Goal: Information Seeking & Learning: Learn about a topic

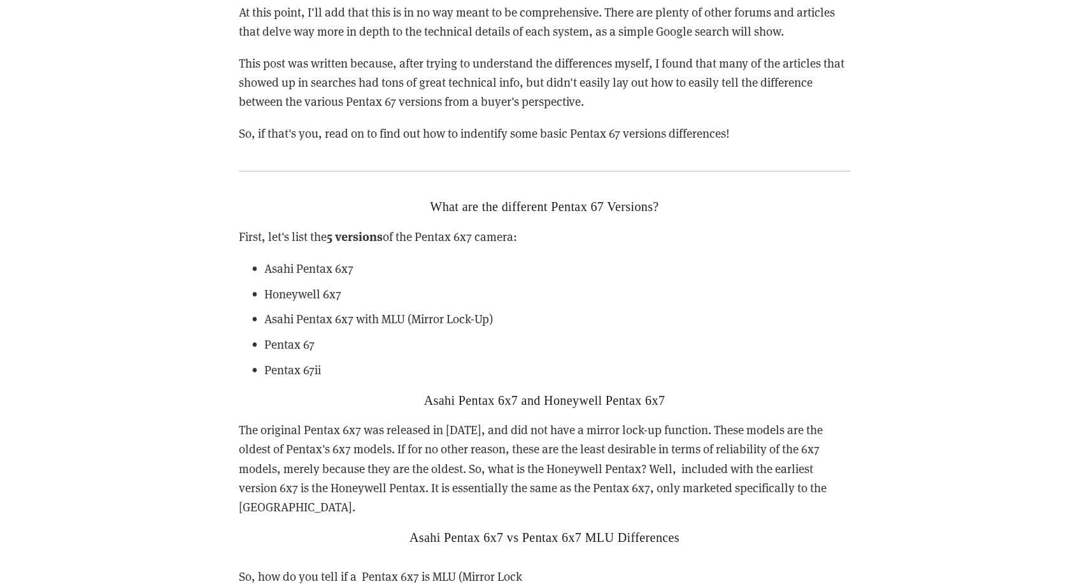
scroll to position [1937, 0]
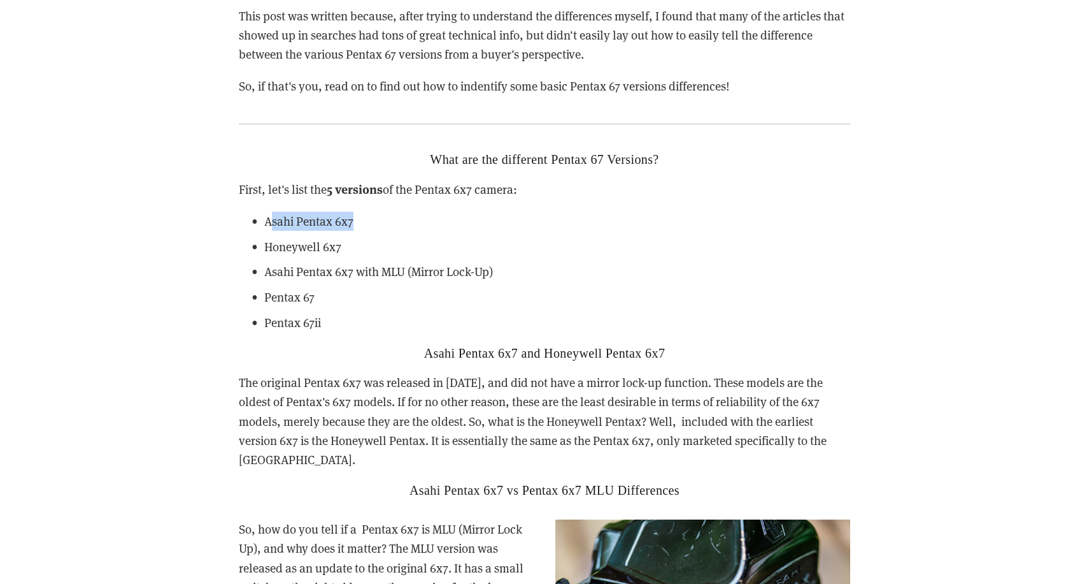
drag, startPoint x: 406, startPoint y: 216, endPoint x: 414, endPoint y: 216, distance: 8.3
click at [414, 216] on p "Asahi Pentax 6x7" at bounding box center [557, 220] width 586 height 19
drag, startPoint x: 355, startPoint y: 245, endPoint x: 484, endPoint y: 248, distance: 129.3
click at [484, 248] on p "Honeywell 6x7" at bounding box center [557, 246] width 586 height 19
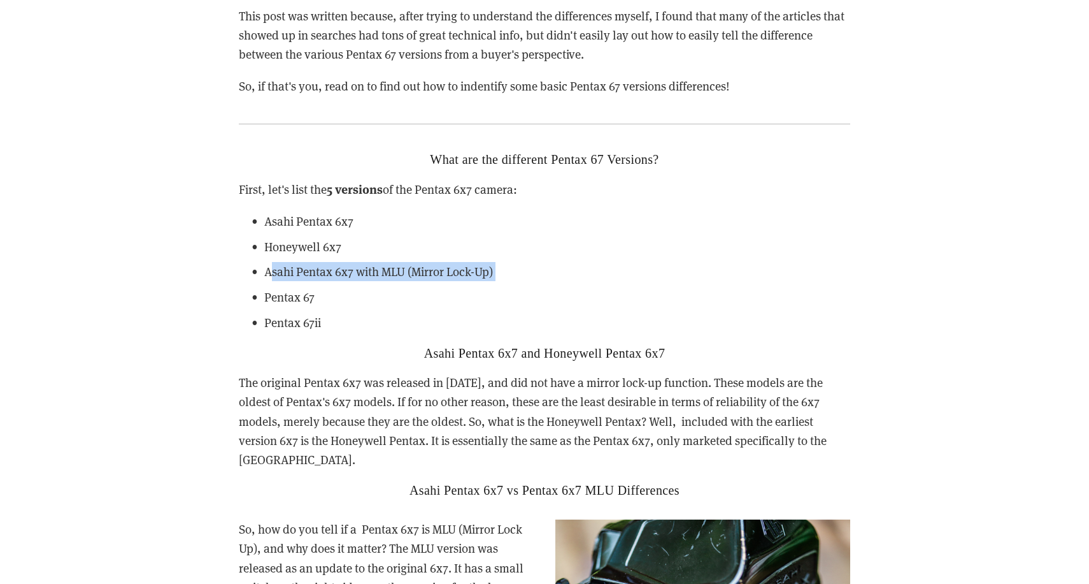
drag, startPoint x: 478, startPoint y: 259, endPoint x: 529, endPoint y: 280, distance: 55.1
click at [529, 280] on ul "Asahi Pentax 6x7 Honeywell 6x7 Asahi Pentax 6x7 with MLU (Mirror Lock-Up) Penta…" at bounding box center [545, 271] width 612 height 121
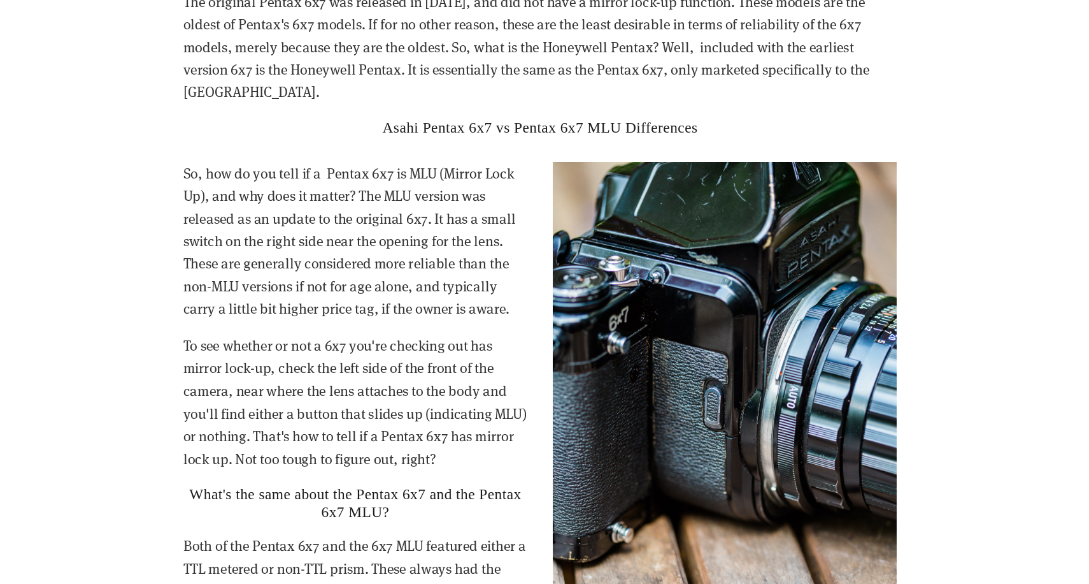
scroll to position [2266, 0]
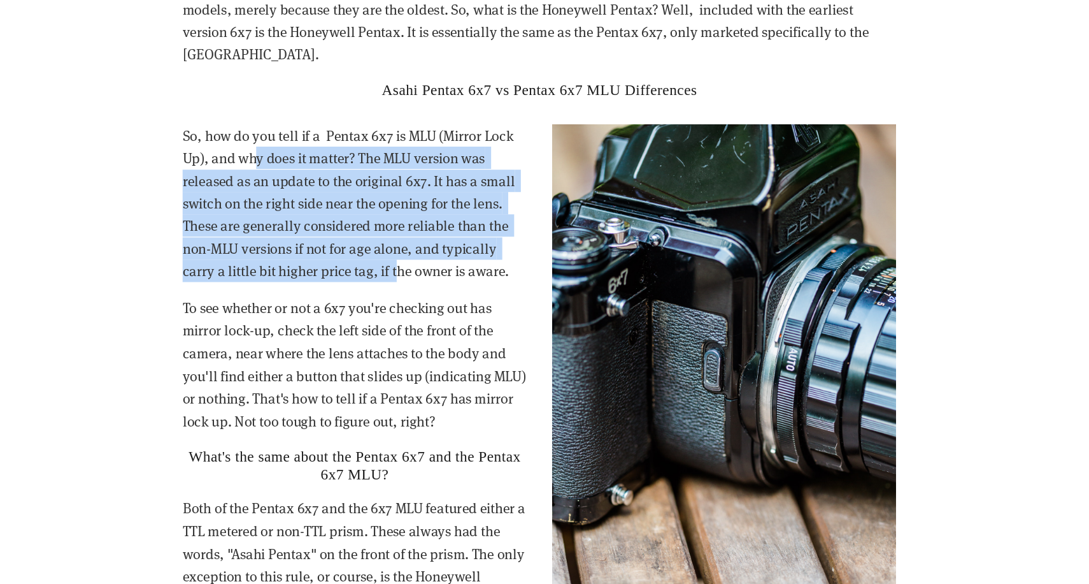
drag, startPoint x: 222, startPoint y: 99, endPoint x: 340, endPoint y: 197, distance: 153.8
click at [342, 195] on p "So, how do you tell if a Pentax 6x7 is MLU (Mirror Lock Up), and why does it ma…" at bounding box center [545, 258] width 612 height 136
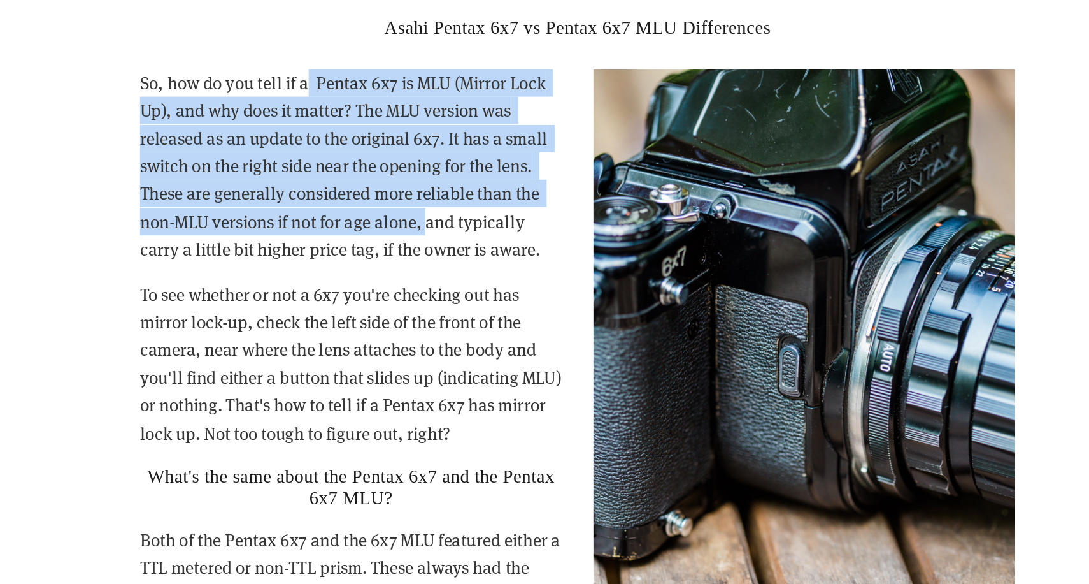
drag, startPoint x: 278, startPoint y: 60, endPoint x: 297, endPoint y: 135, distance: 77.7
click at [298, 224] on p "So, how do you tell if a Pentax 6x7 is MLU (Mirror Lock Up), and why does it ma…" at bounding box center [545, 292] width 612 height 136
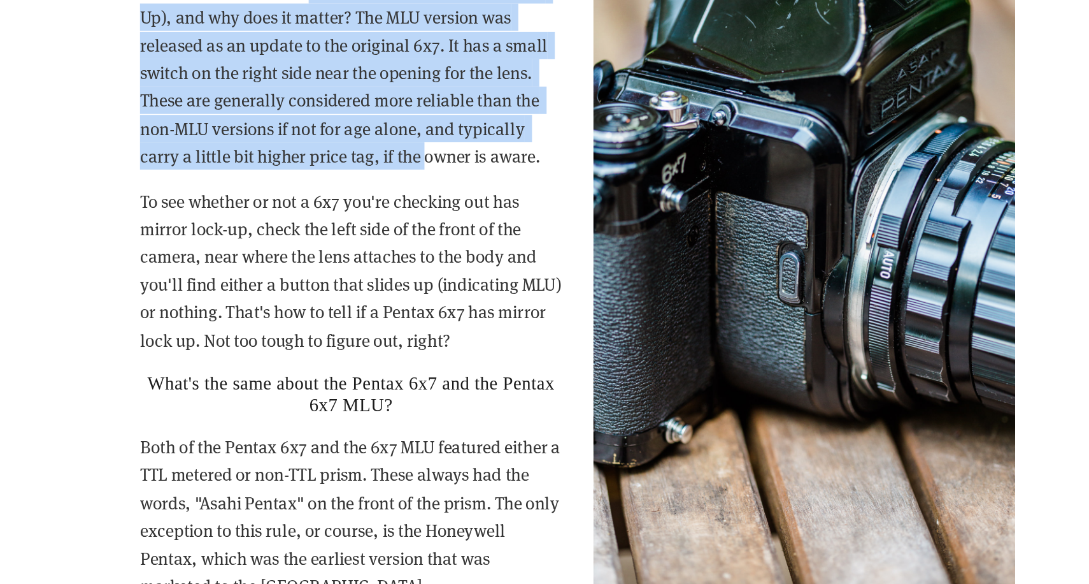
scroll to position [2327, 0]
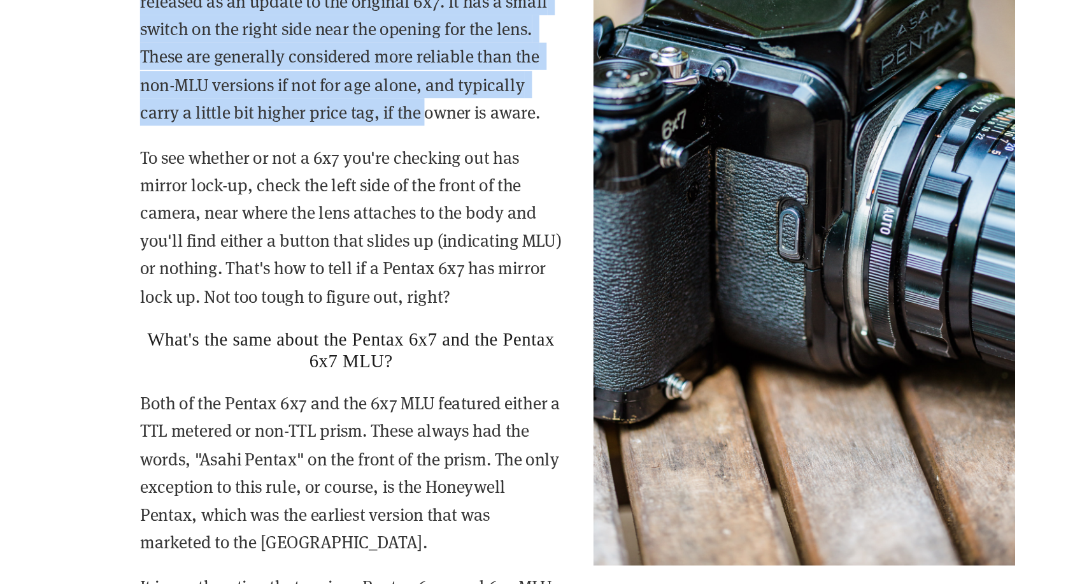
drag, startPoint x: 159, startPoint y: 73, endPoint x: 342, endPoint y: 203, distance: 223.9
click at [342, 203] on div "So, how do you tell if a Pentax 6x7 is MLU (Mirror Lock Up), and why does it ma…" at bounding box center [545, 396] width 612 height 534
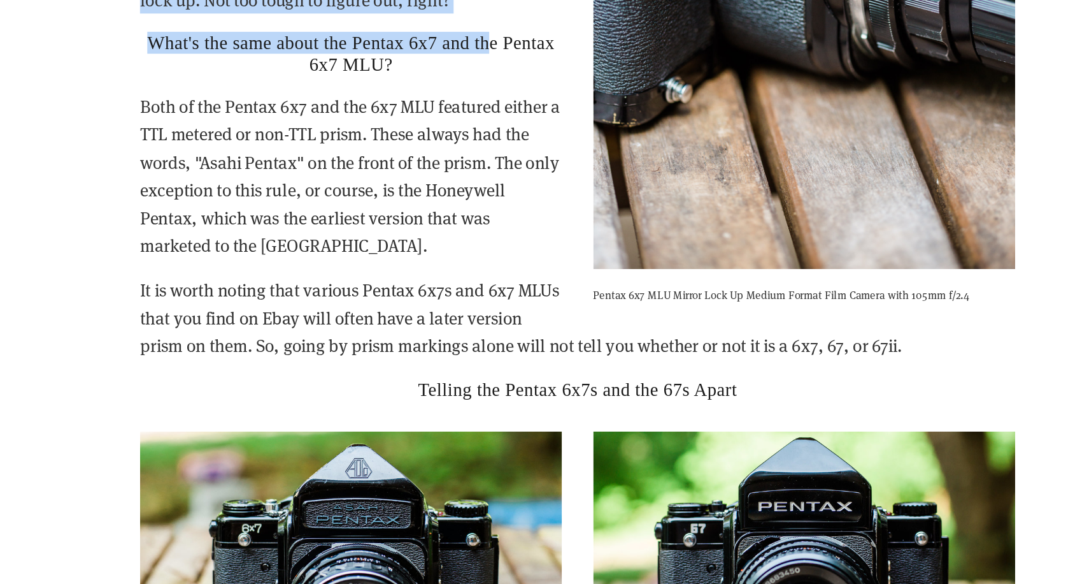
scroll to position [2600, 0]
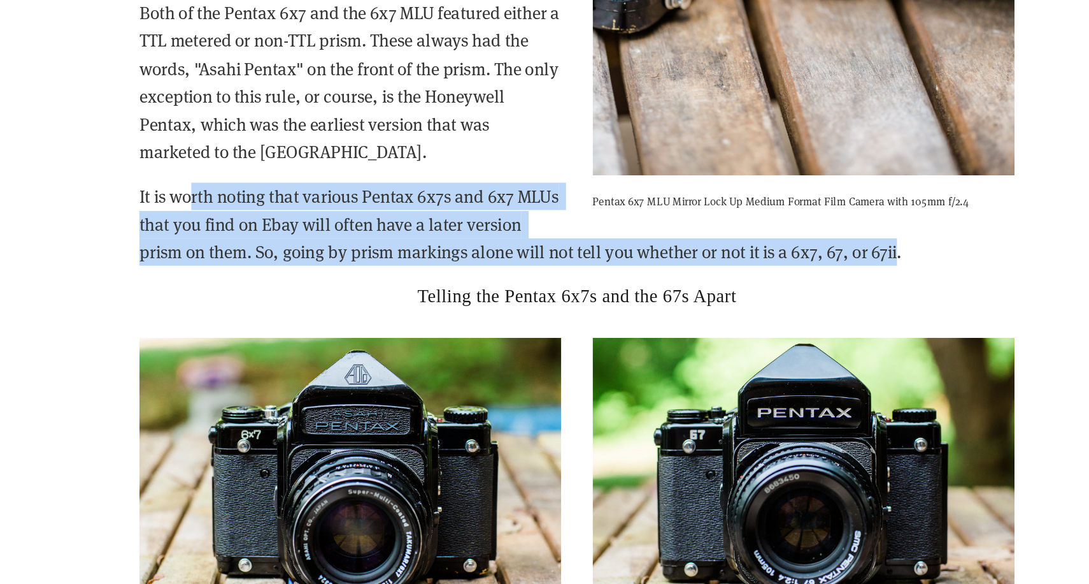
drag, startPoint x: 133, startPoint y: 106, endPoint x: 395, endPoint y: 164, distance: 268.2
click at [395, 303] on p "It is worth noting that various Pentax 6x7s and 6x7 MLUs that you find on Ebay …" at bounding box center [545, 332] width 612 height 58
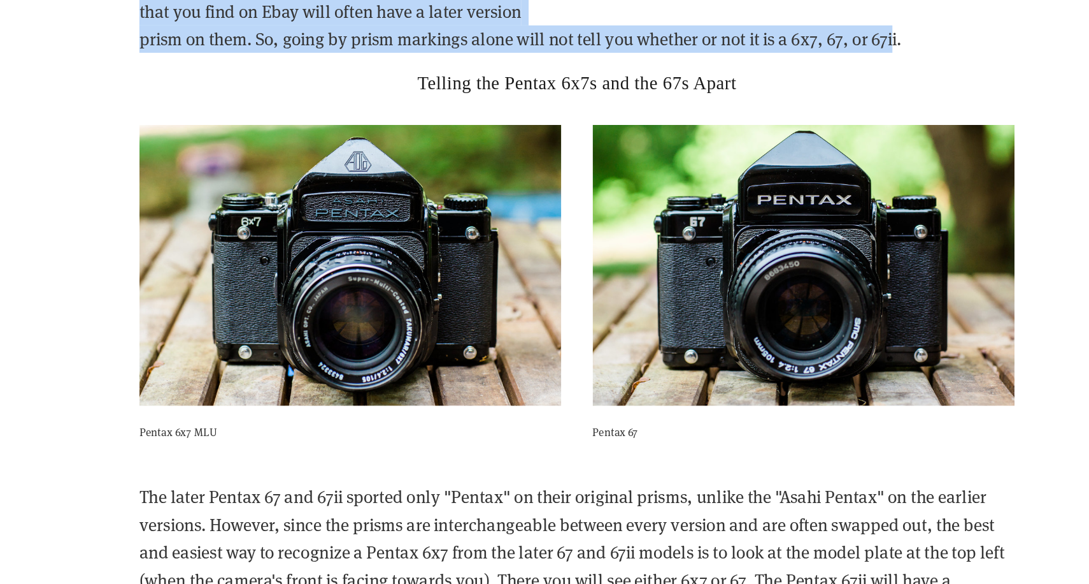
scroll to position [3130, 0]
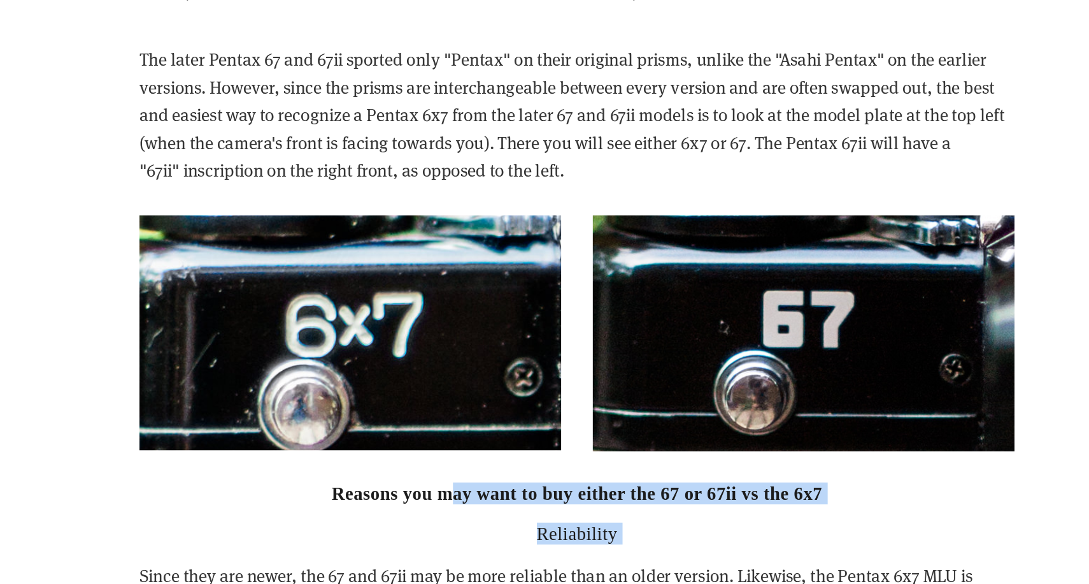
drag, startPoint x: 412, startPoint y: 336, endPoint x: 446, endPoint y: 367, distance: 45.6
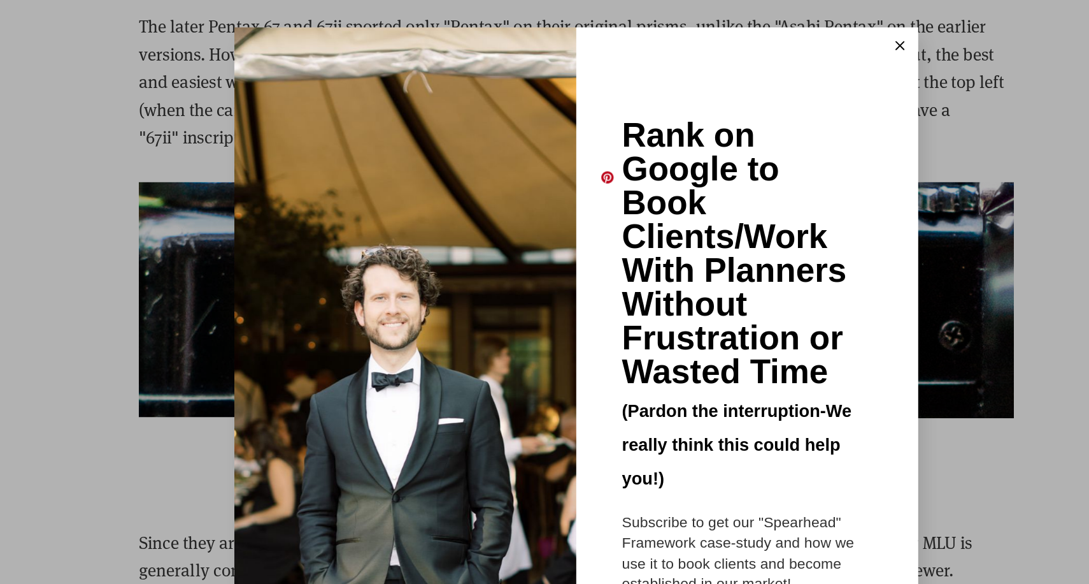
scroll to position [3244, 0]
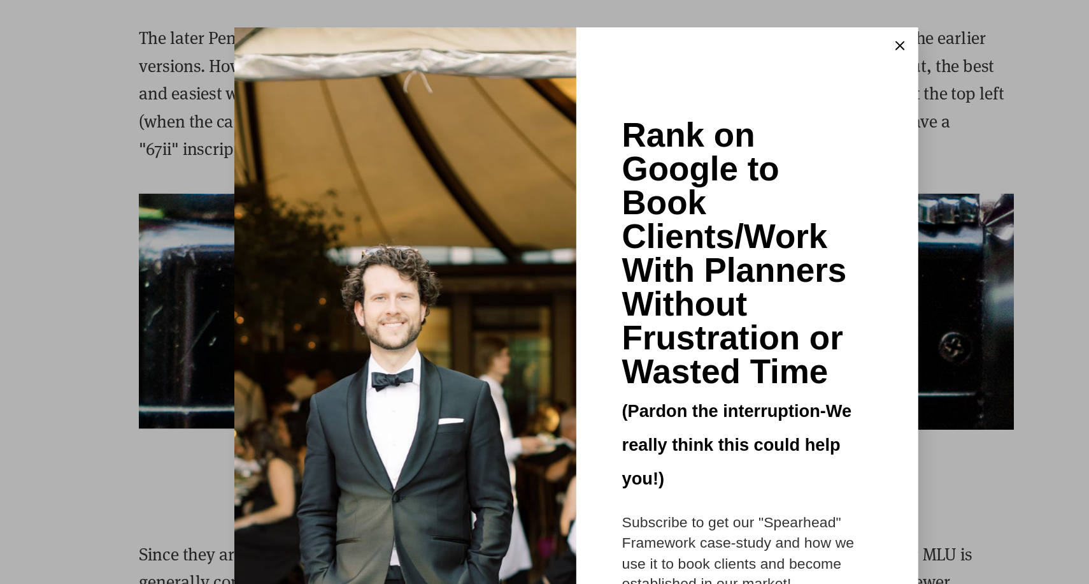
click at [768, 32] on icon at bounding box center [771, 32] width 6 height 6
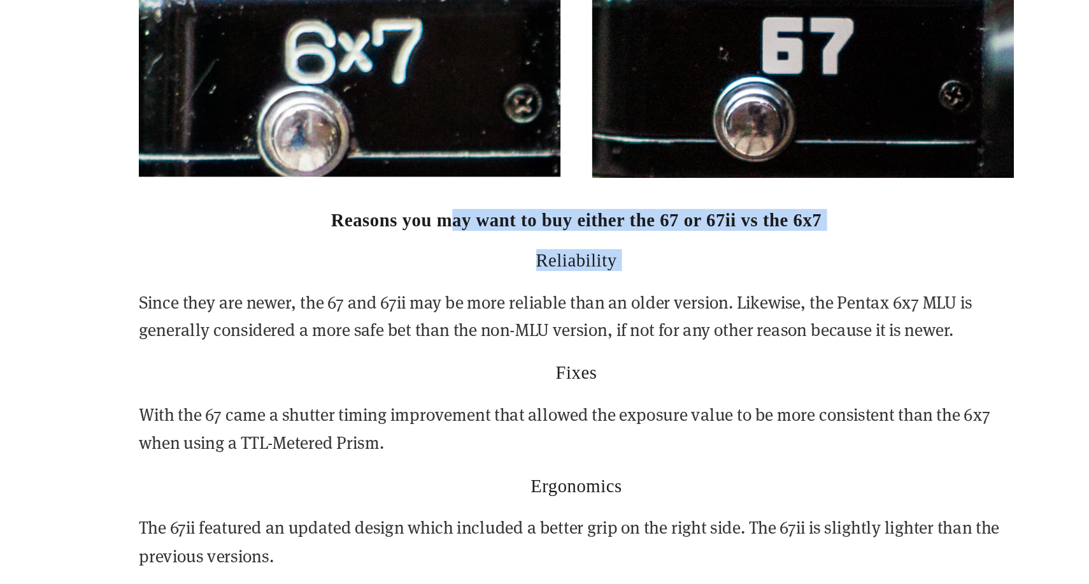
scroll to position [3449, 0]
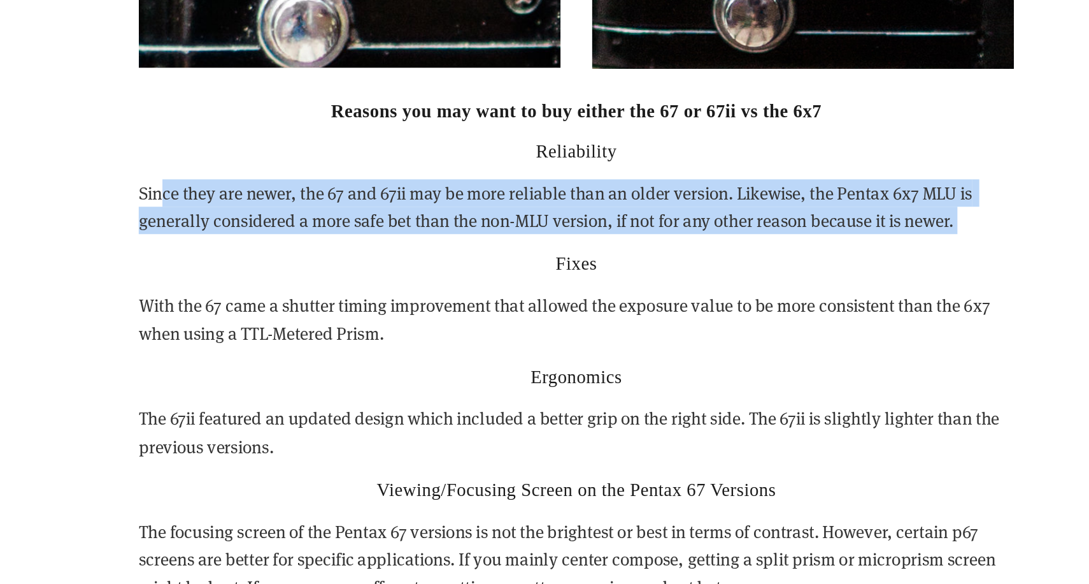
drag, startPoint x: 271, startPoint y: 122, endPoint x: 344, endPoint y: 154, distance: 79.3
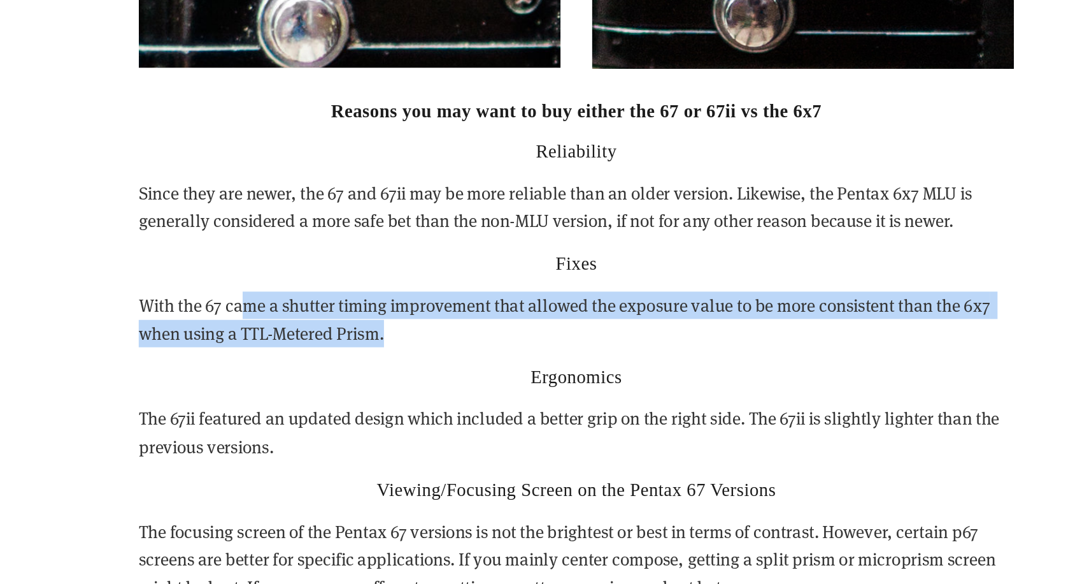
drag, startPoint x: 187, startPoint y: 203, endPoint x: 311, endPoint y: 218, distance: 124.5
click at [311, 251] on p "With the 67 came a shutter timing improvement that allowed the exposure value t…" at bounding box center [545, 270] width 612 height 39
drag, startPoint x: 118, startPoint y: 279, endPoint x: 338, endPoint y: 295, distance: 220.4
click at [338, 330] on p "The 67ii featured an updated design which included a better grip on the right s…" at bounding box center [545, 349] width 612 height 39
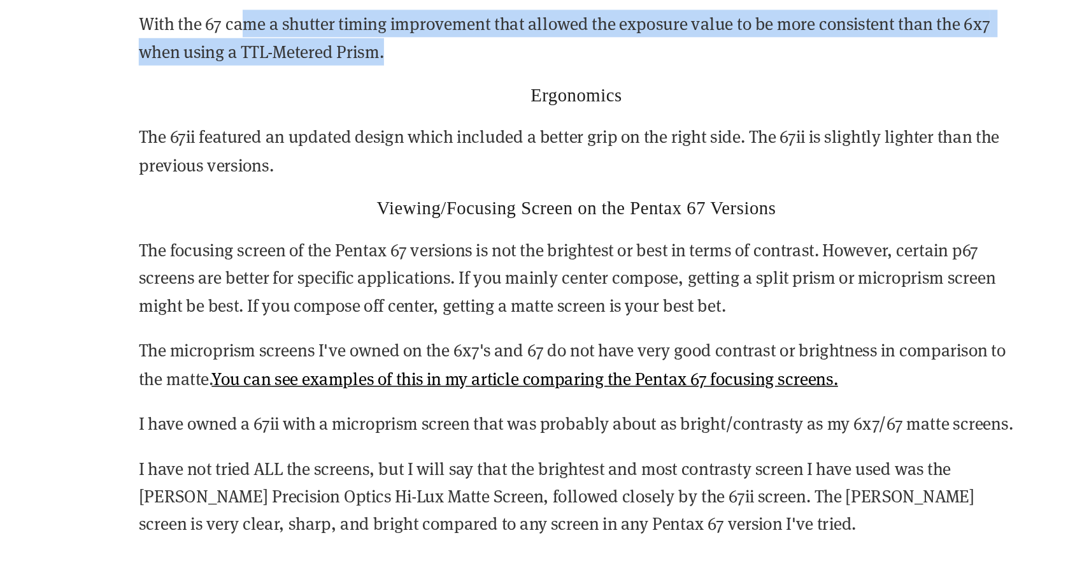
scroll to position [3518, 0]
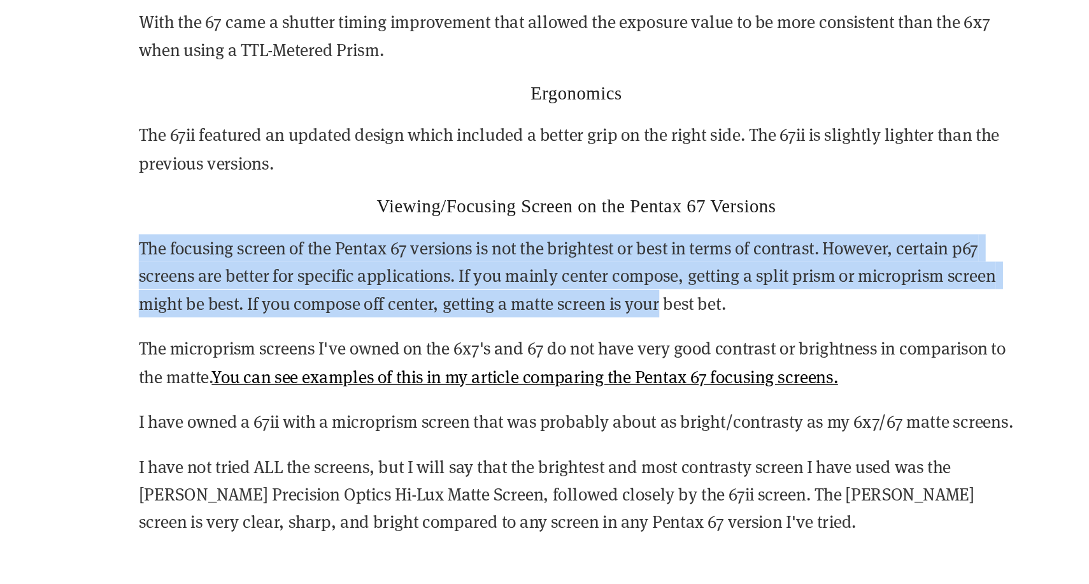
drag, startPoint x: 166, startPoint y: 145, endPoint x: 461, endPoint y: 194, distance: 299.6
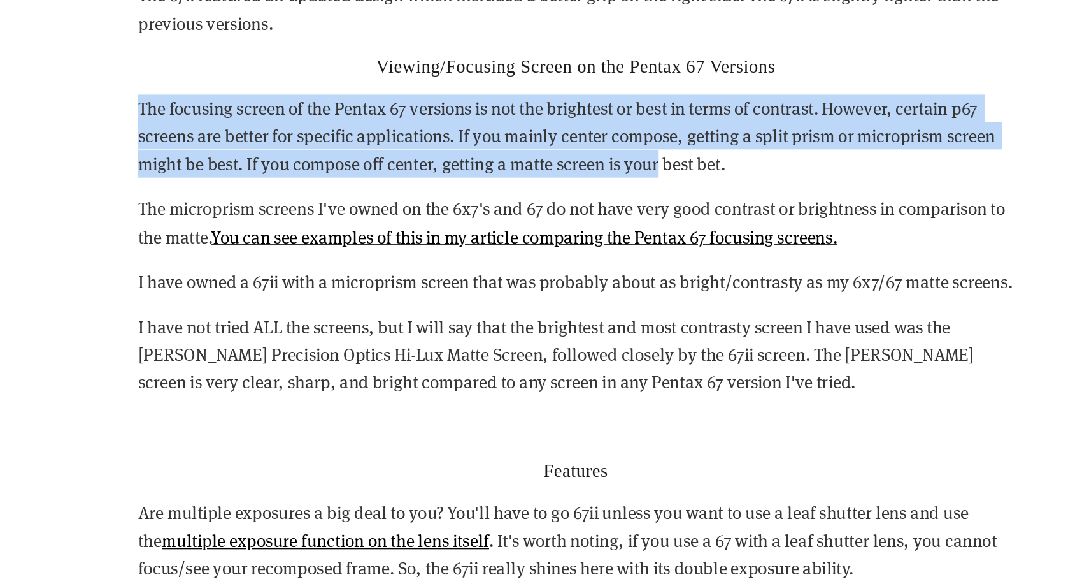
scroll to position [3573, 0]
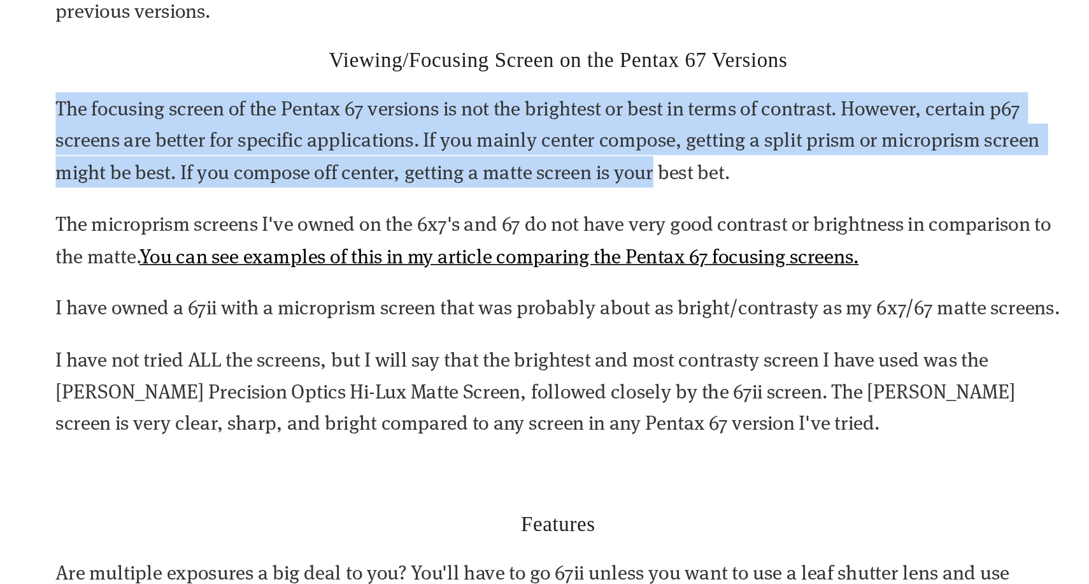
click at [239, 285] on p "The focusing screen of the Pentax 67 versions is not the brightest or best in t…" at bounding box center [545, 314] width 612 height 58
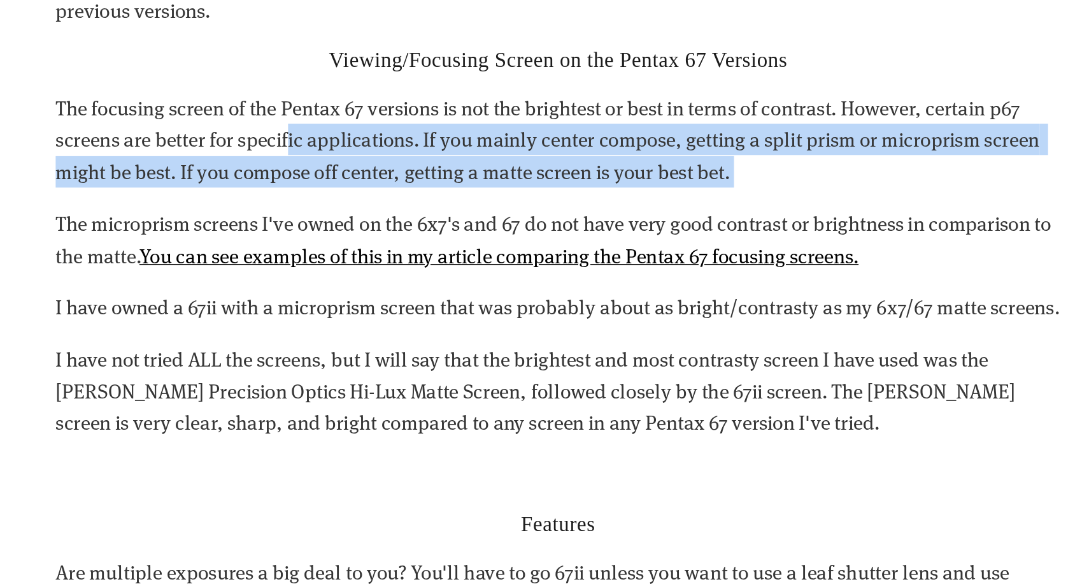
drag, startPoint x: 199, startPoint y: 70, endPoint x: 389, endPoint y: 100, distance: 192.8
click at [389, 100] on div "Reasons you may want to buy either the 67 or 67ii vs the 6x7 Reliability Since …" at bounding box center [545, 592] width 612 height 1198
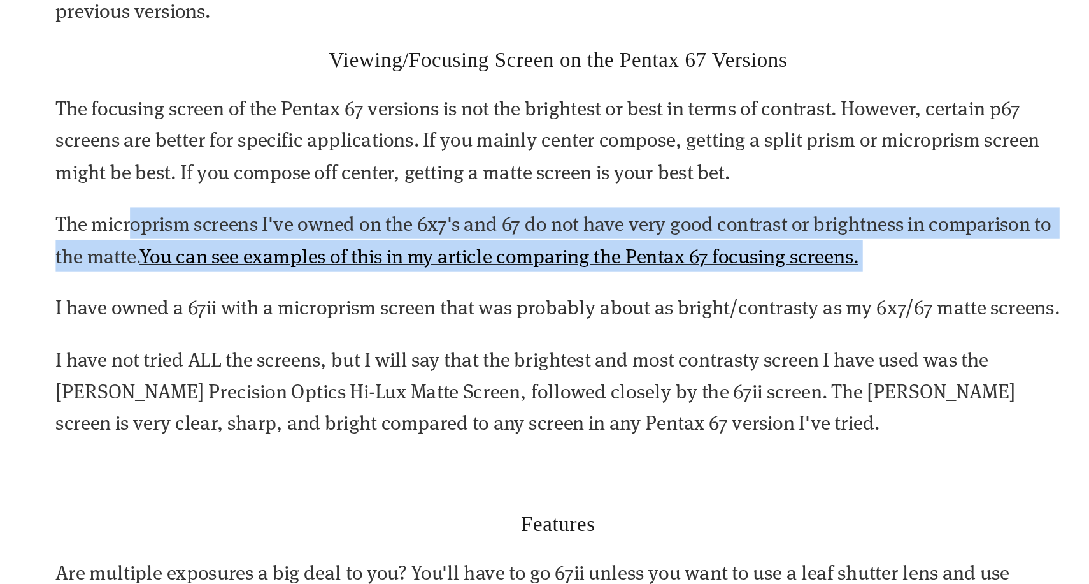
drag, startPoint x: 168, startPoint y: 123, endPoint x: 274, endPoint y: 152, distance: 110.3
click at [274, 152] on div "Reasons you may want to buy either the 67 or 67ii vs the 6x7 Reliability Since …" at bounding box center [545, 592] width 612 height 1198
click at [256, 355] on p "The microprism screens I've owned on the 6x7's and 67 do not have very good con…" at bounding box center [545, 374] width 612 height 39
drag, startPoint x: 191, startPoint y: 122, endPoint x: 337, endPoint y: 150, distance: 148.4
click at [337, 150] on div "Reasons you may want to buy either the 67 or 67ii vs the 6x7 Reliability Since …" at bounding box center [545, 592] width 612 height 1198
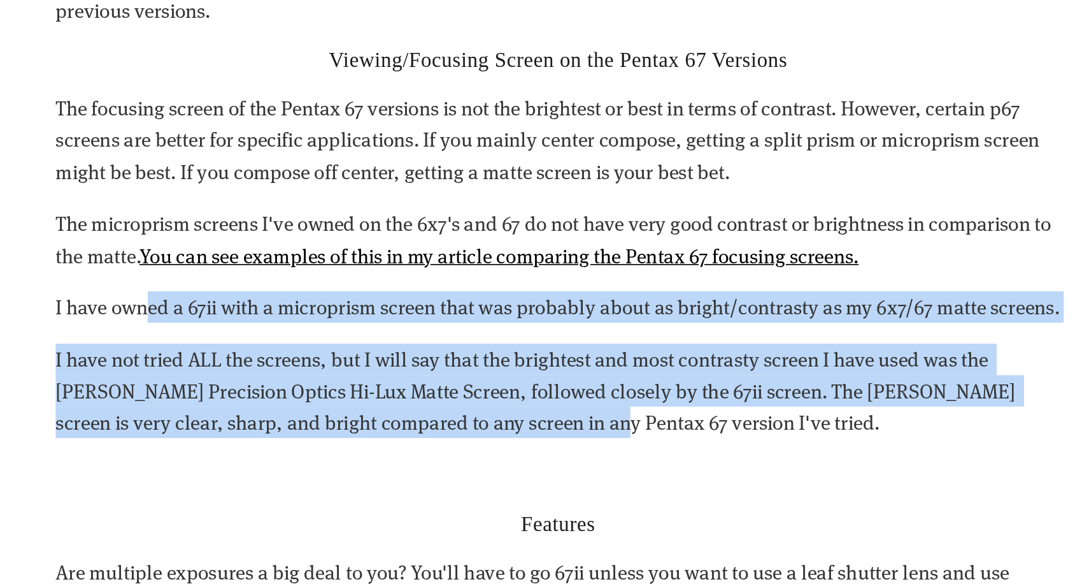
drag, startPoint x: 268, startPoint y: 187, endPoint x: 340, endPoint y: 239, distance: 89.5
click at [340, 239] on div "Reasons you may want to buy either the 67 or 67ii vs the 6x7 Reliability Since …" at bounding box center [545, 592] width 612 height 1198
click at [239, 438] on p "I have not tried ALL the screens, but I will say that the brightest and most co…" at bounding box center [545, 467] width 612 height 58
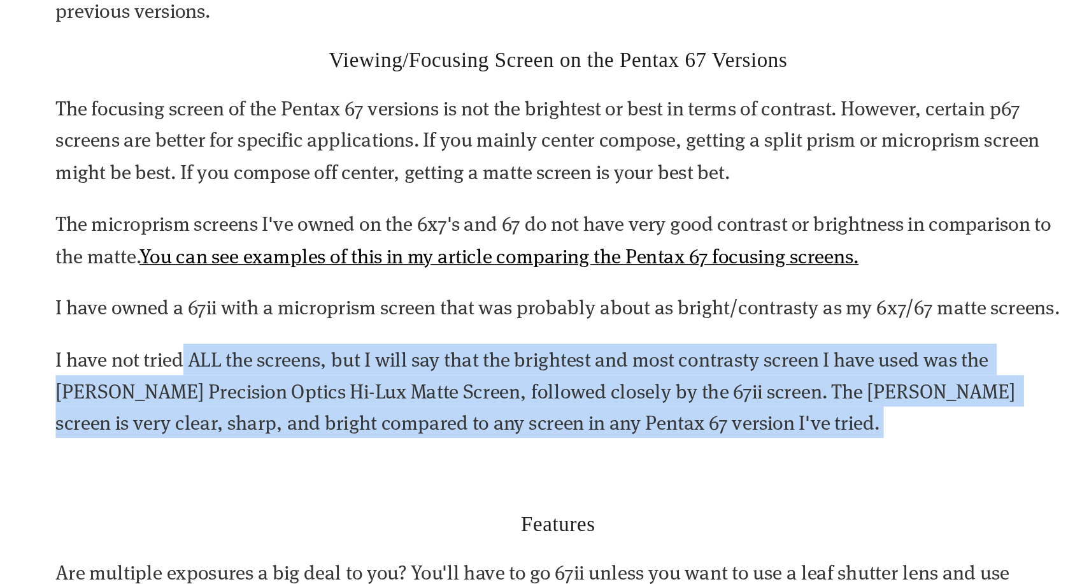
drag, startPoint x: 164, startPoint y: 199, endPoint x: 436, endPoint y: 249, distance: 276.5
click at [436, 249] on div "Reasons you may want to buy either the 67 or 67ii vs the 6x7 Reliability Since …" at bounding box center [545, 592] width 612 height 1198
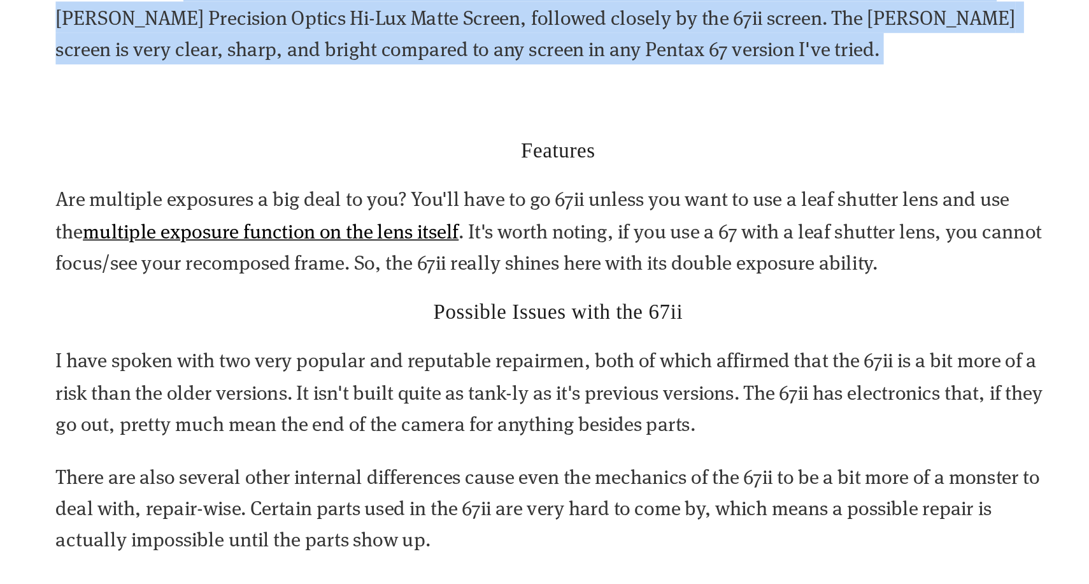
scroll to position [3803, 0]
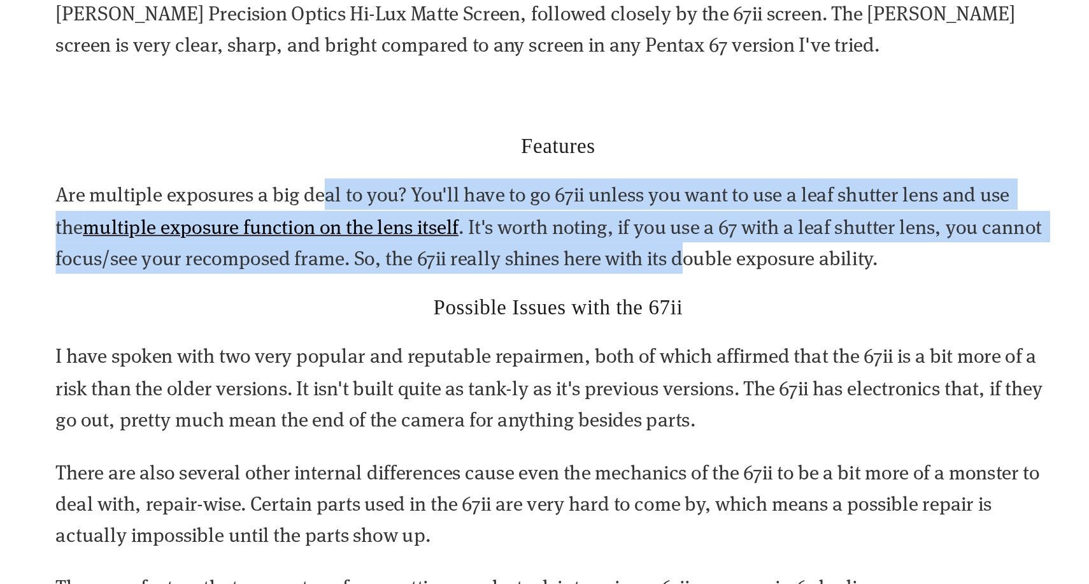
drag, startPoint x: 276, startPoint y: 105, endPoint x: 411, endPoint y: 144, distance: 139.9
click at [411, 337] on p "Are multiple exposures a big deal to you? You'll have to go 67ii unless you wan…" at bounding box center [545, 366] width 612 height 58
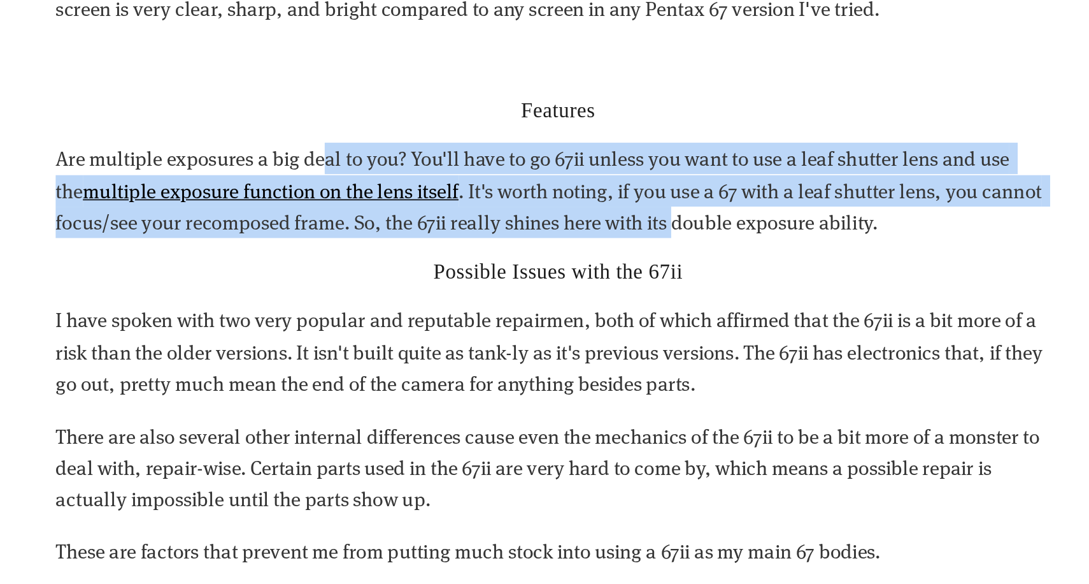
scroll to position [3825, 0]
click at [301, 315] on p "Are multiple exposures a big deal to you? You'll have to go 67ii unless you wan…" at bounding box center [545, 344] width 612 height 58
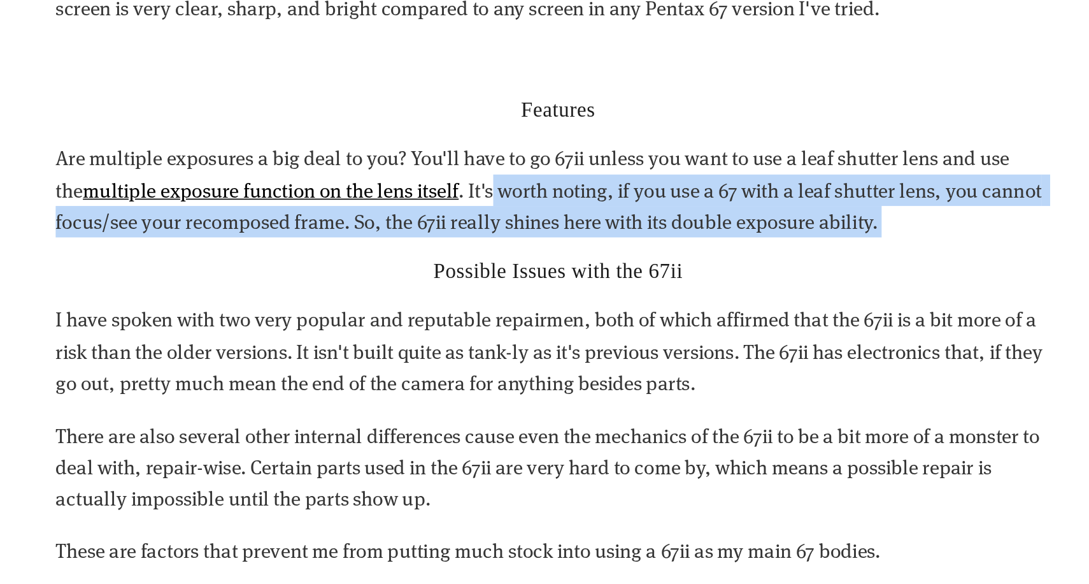
drag, startPoint x: 283, startPoint y: 101, endPoint x: 453, endPoint y: 127, distance: 171.6
click at [453, 127] on div "Reasons you may want to buy either the 67 or 67ii vs the 6x7 Reliability Since …" at bounding box center [545, 340] width 612 height 1198
click at [349, 315] on p "Are multiple exposures a big deal to you? You'll have to go 67ii unless you wan…" at bounding box center [545, 344] width 612 height 58
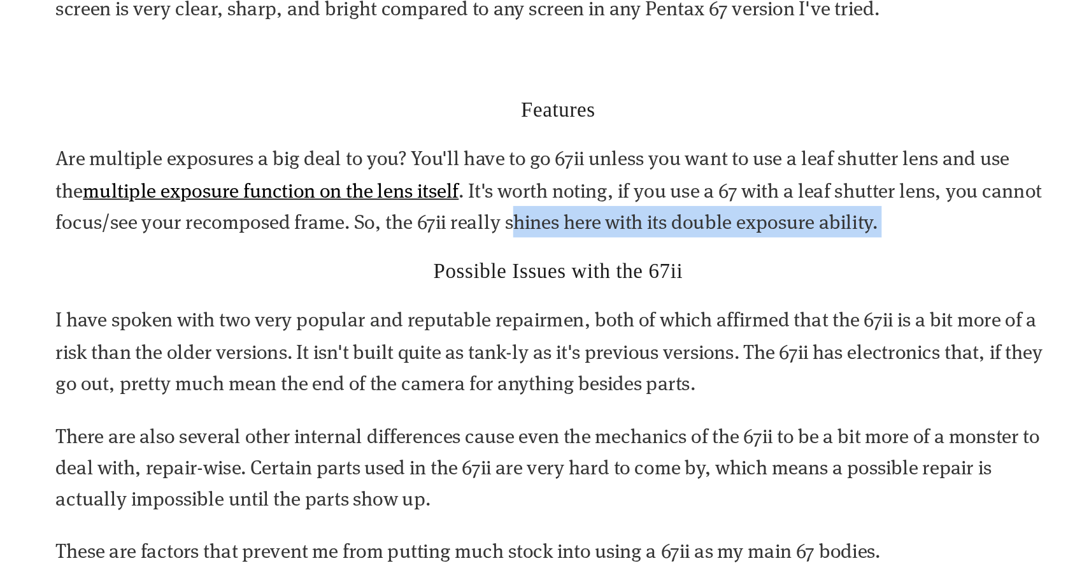
drag, startPoint x: 358, startPoint y: 106, endPoint x: 475, endPoint y: 127, distance: 118.5
click at [475, 127] on div "Reasons you may want to buy either the 67 or 67ii vs the 6x7 Reliability Since …" at bounding box center [545, 340] width 612 height 1198
drag, startPoint x: 501, startPoint y: 108, endPoint x: 541, endPoint y: 119, distance: 41.7
click at [541, 315] on p "Are multiple exposures a big deal to you? You'll have to go 67ii unless you wan…" at bounding box center [545, 344] width 612 height 58
click at [324, 315] on p "Are multiple exposures a big deal to you? You'll have to go 67ii unless you wan…" at bounding box center [545, 344] width 612 height 58
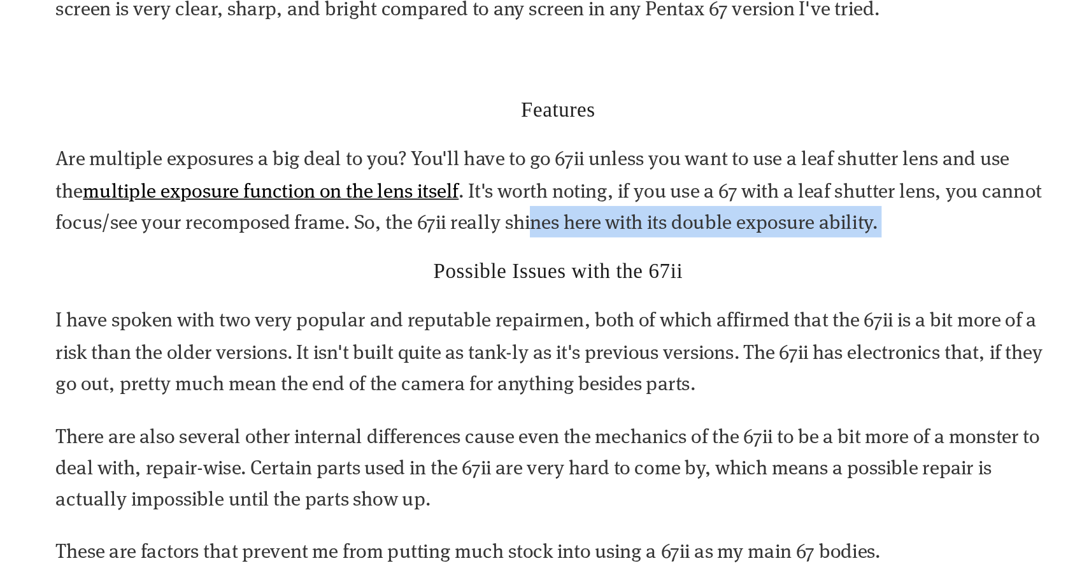
drag, startPoint x: 463, startPoint y: 119, endPoint x: 503, endPoint y: 129, distance: 41.4
click at [503, 129] on div "Reasons you may want to buy either the 67 or 67ii vs the 6x7 Reliability Since …" at bounding box center [545, 340] width 612 height 1198
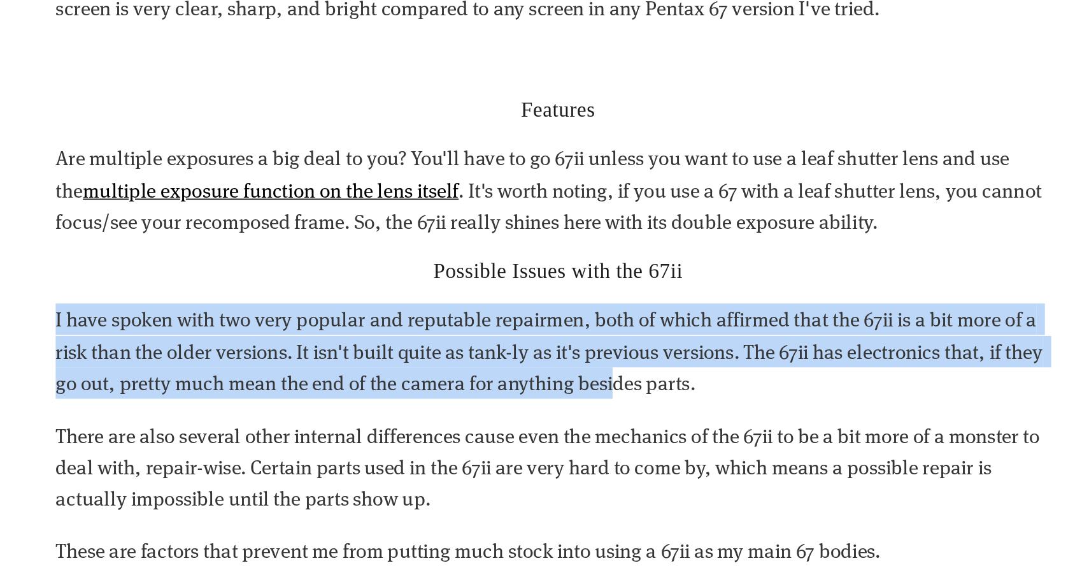
drag, startPoint x: 164, startPoint y: 162, endPoint x: 376, endPoint y: 217, distance: 218.9
click at [376, 217] on div "Reasons you may want to buy either the 67 or 67ii vs the 6x7 Reliability Since …" at bounding box center [545, 340] width 612 height 1198
click at [239, 413] on p "I have spoken with two very popular and reputable repairmen, both of which affi…" at bounding box center [545, 442] width 612 height 58
drag, startPoint x: 67, startPoint y: 180, endPoint x: 347, endPoint y: 226, distance: 284.0
click at [347, 226] on div "Reasons you may want to buy either the 67 or 67ii vs the 6x7 Reliability Since …" at bounding box center [545, 340] width 612 height 1198
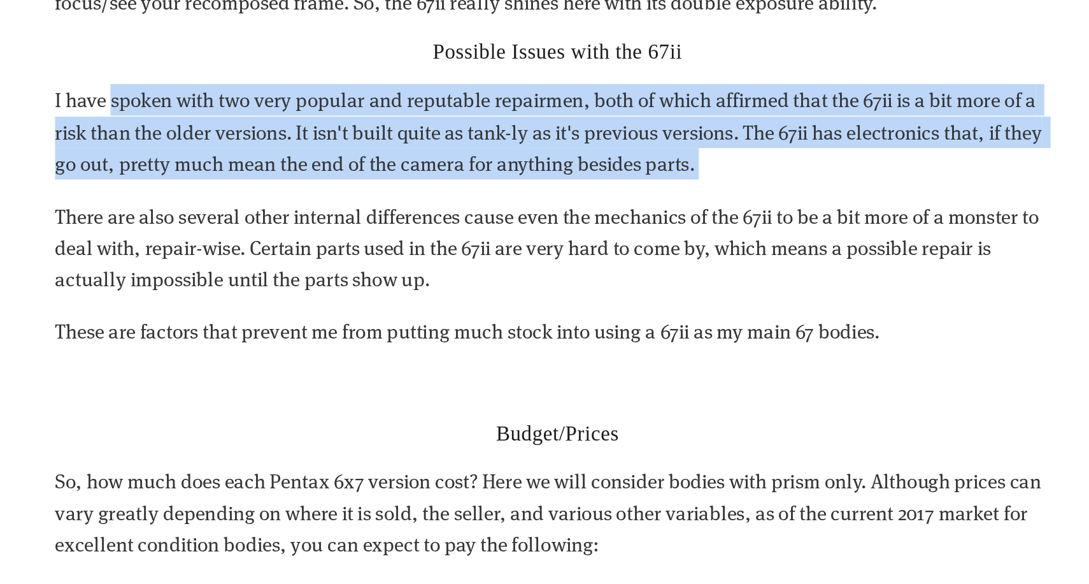
scroll to position [3959, 0]
click at [239, 280] on p "I have spoken with two very popular and reputable repairmen, both of which affi…" at bounding box center [545, 309] width 612 height 58
drag, startPoint x: 255, startPoint y: 65, endPoint x: 322, endPoint y: 149, distance: 107.8
click at [322, 149] on div "Reasons you may want to buy either the 67 or 67ii vs the 6x7 Reliability Since …" at bounding box center [545, 207] width 612 height 1198
drag, startPoint x: 292, startPoint y: 107, endPoint x: 407, endPoint y: 148, distance: 122.5
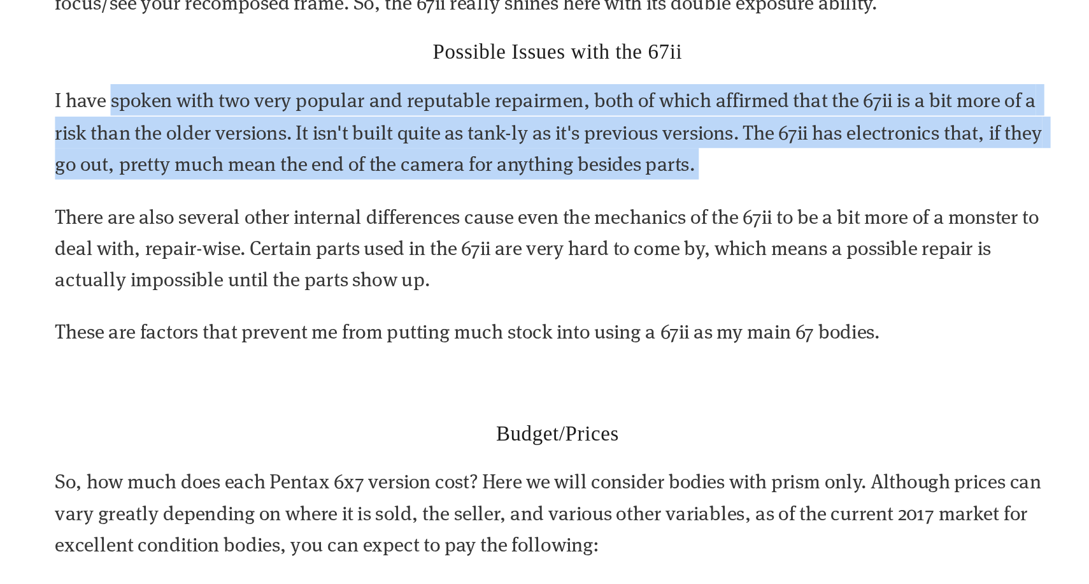
click at [407, 148] on div "Reasons you may want to buy either the 67 or 67ii vs the 6x7 Reliability Since …" at bounding box center [545, 207] width 612 height 1198
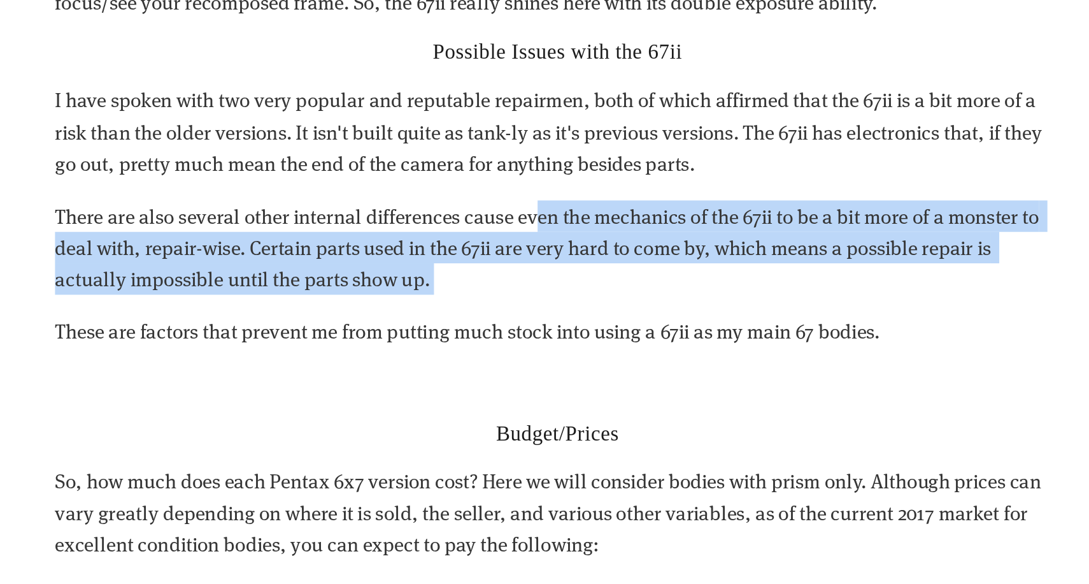
drag, startPoint x: 335, startPoint y: 118, endPoint x: 466, endPoint y: 164, distance: 138.2
click at [466, 164] on div "Reasons you may want to buy either the 67 or 67ii vs the 6x7 Reliability Since …" at bounding box center [545, 207] width 612 height 1198
click at [239, 350] on p "There are also several other internal differences cause even the mechanics of t…" at bounding box center [545, 379] width 612 height 58
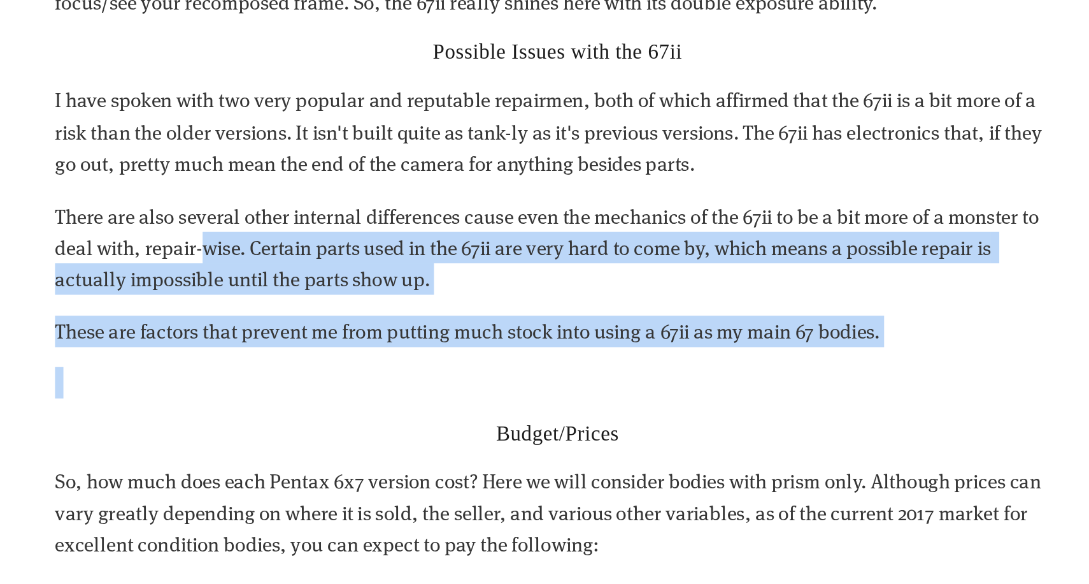
drag, startPoint x: 126, startPoint y: 124, endPoint x: 332, endPoint y: 211, distance: 223.5
click at [334, 210] on div "Reasons you may want to buy either the 67 or 67ii vs the 6x7 Reliability Since …" at bounding box center [545, 207] width 612 height 1198
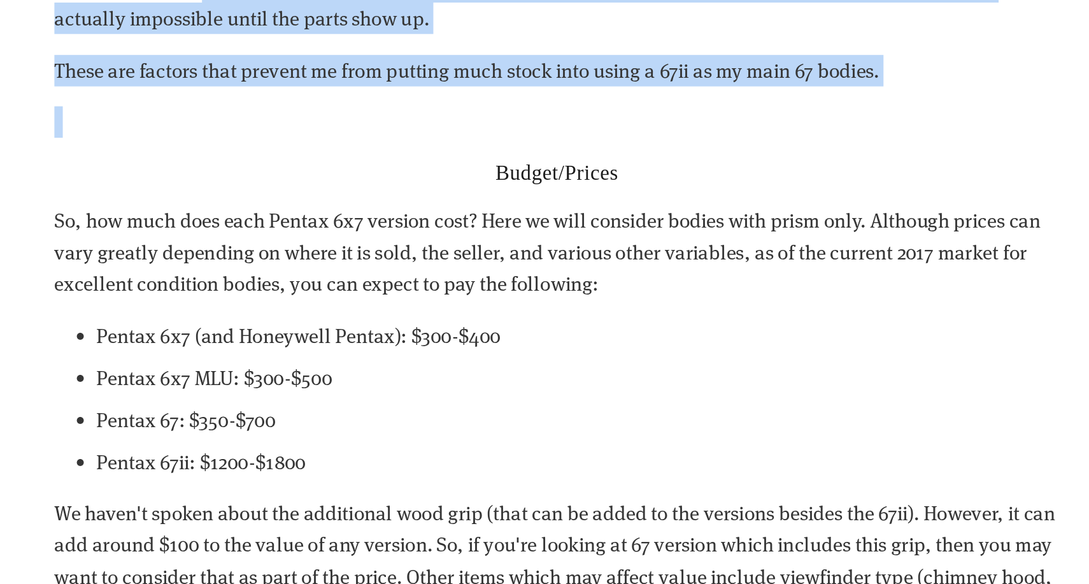
scroll to position [4120, 0]
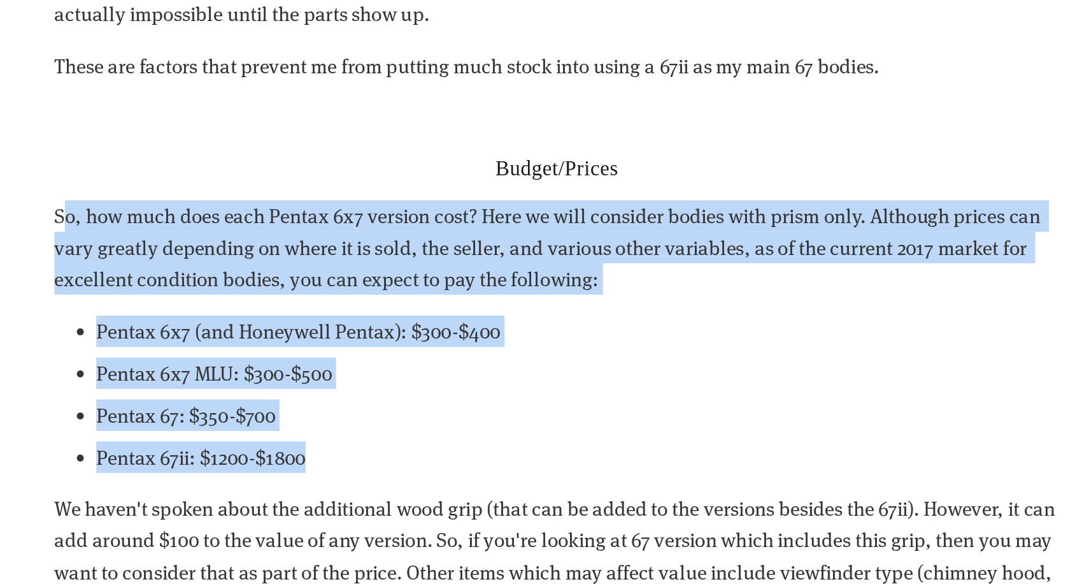
drag, startPoint x: 53, startPoint y: 115, endPoint x: 224, endPoint y: 247, distance: 215.3
click at [239, 247] on div "Reasons you may want to buy either the 67 or 67ii vs the 6x7 Reliability Since …" at bounding box center [545, 45] width 612 height 1198
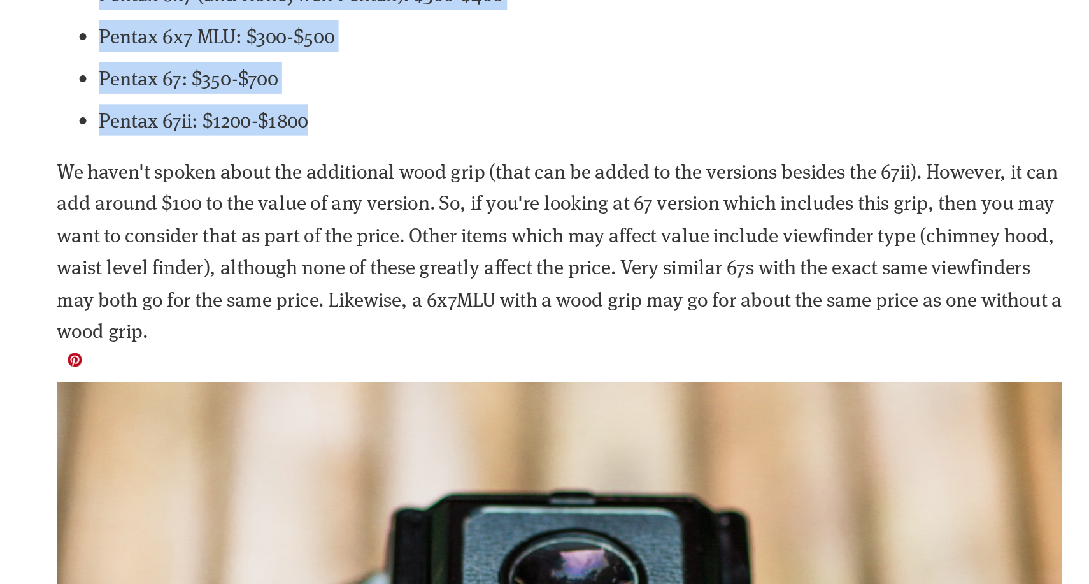
scroll to position [4329, 0]
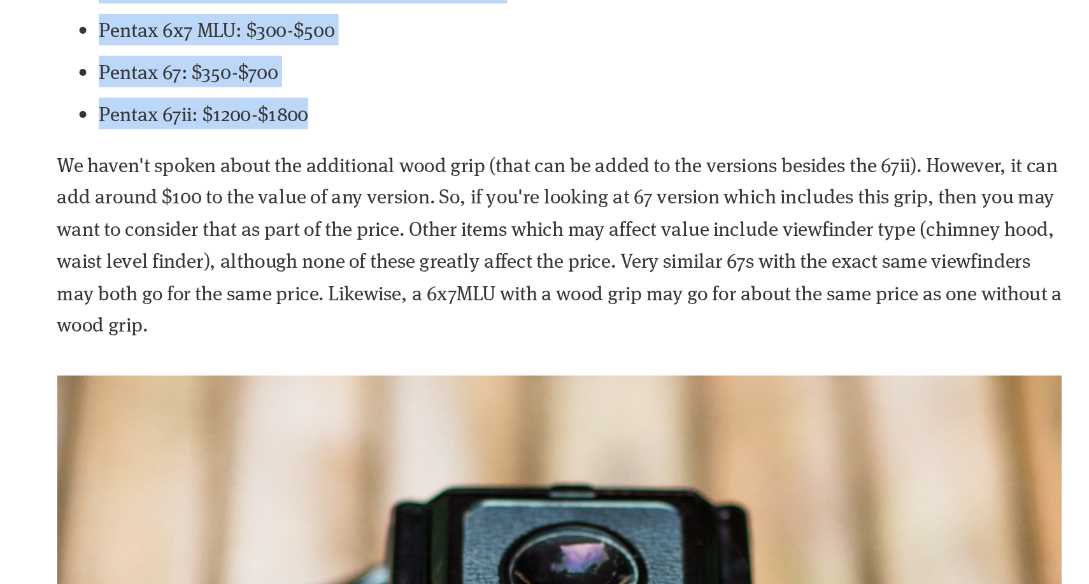
drag, startPoint x: 108, startPoint y: 67, endPoint x: 213, endPoint y: 174, distance: 150.0
click at [239, 319] on p "We haven't spoken about the additional wood grip (that can be added to the vers…" at bounding box center [545, 377] width 612 height 116
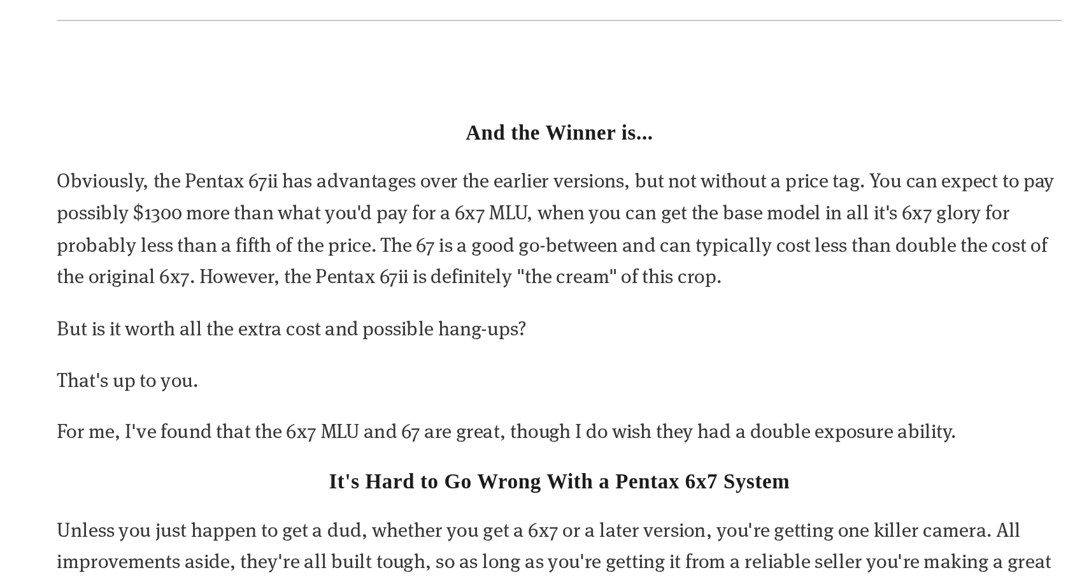
scroll to position [5273, 0]
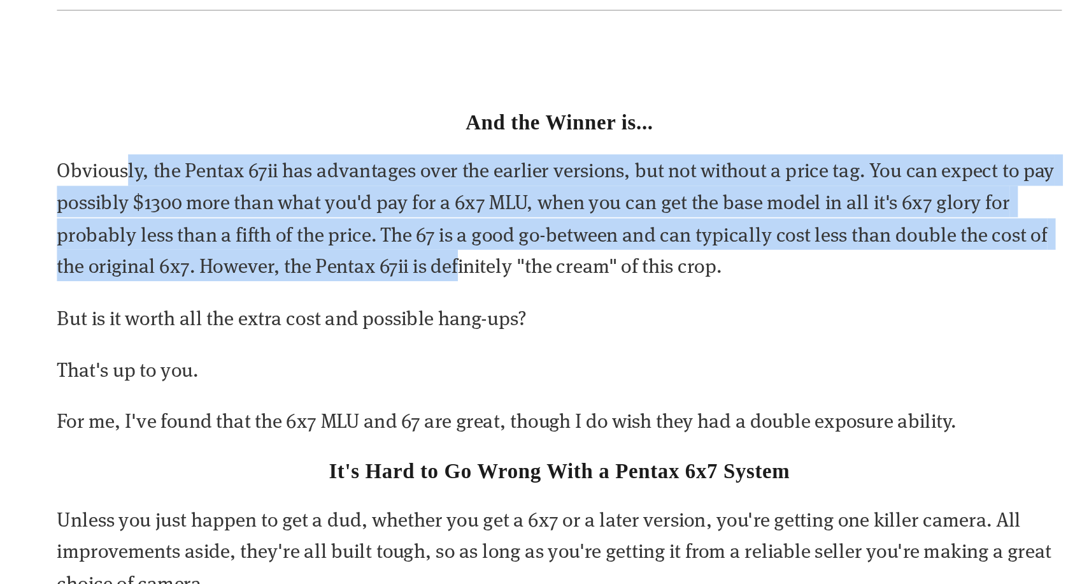
drag, startPoint x: 77, startPoint y: 75, endPoint x: 280, endPoint y: 140, distance: 212.7
click at [280, 322] on p "Obviously, the Pentax 67ii has advantages over the earlier versions, but not wi…" at bounding box center [545, 361] width 612 height 78
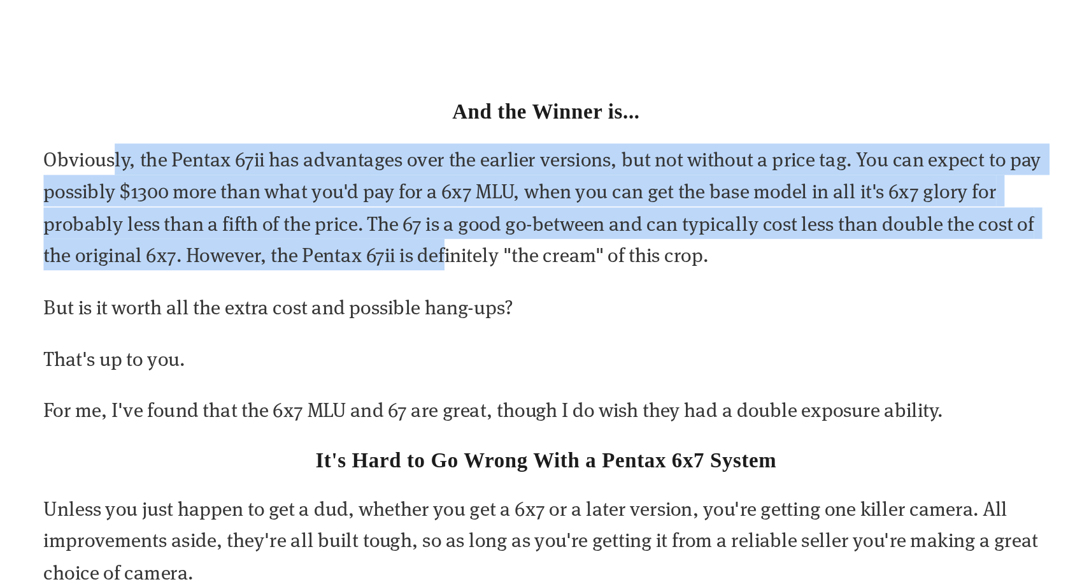
scroll to position [5281, 0]
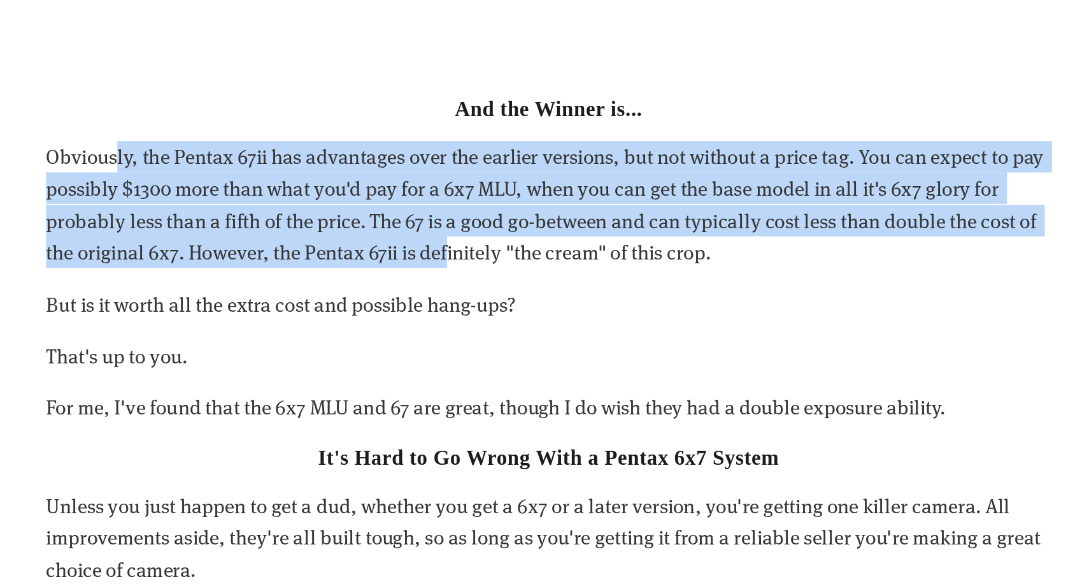
click at [239, 314] on p "Obviously, the Pentax 67ii has advantages over the earlier versions, but not wi…" at bounding box center [545, 353] width 612 height 78
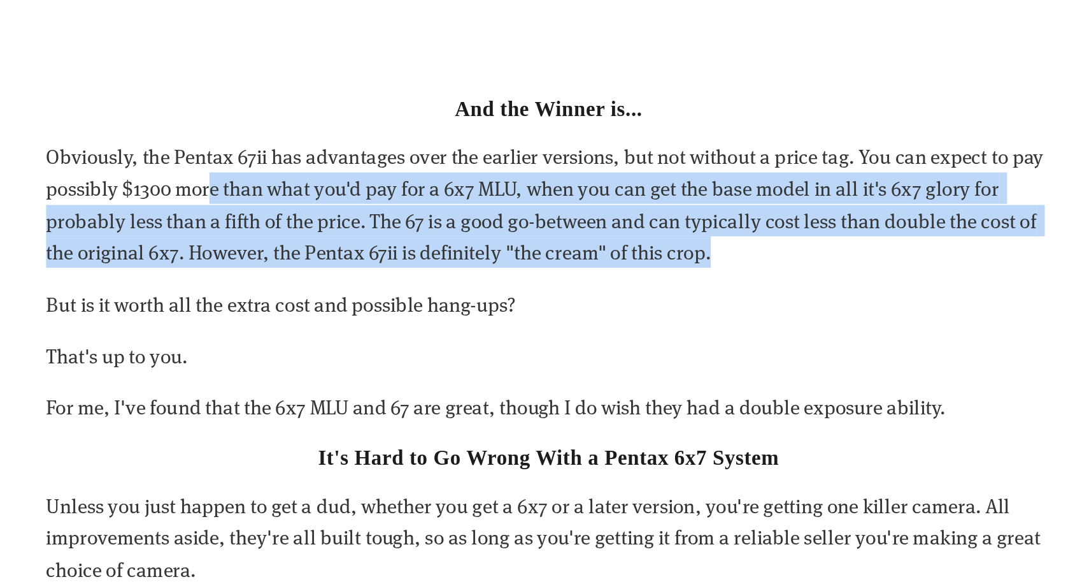
drag, startPoint x: 220, startPoint y: 100, endPoint x: 351, endPoint y: 134, distance: 135.0
click at [351, 314] on p "Obviously, the Pentax 67ii has advantages over the earlier versions, but not wi…" at bounding box center [545, 353] width 612 height 78
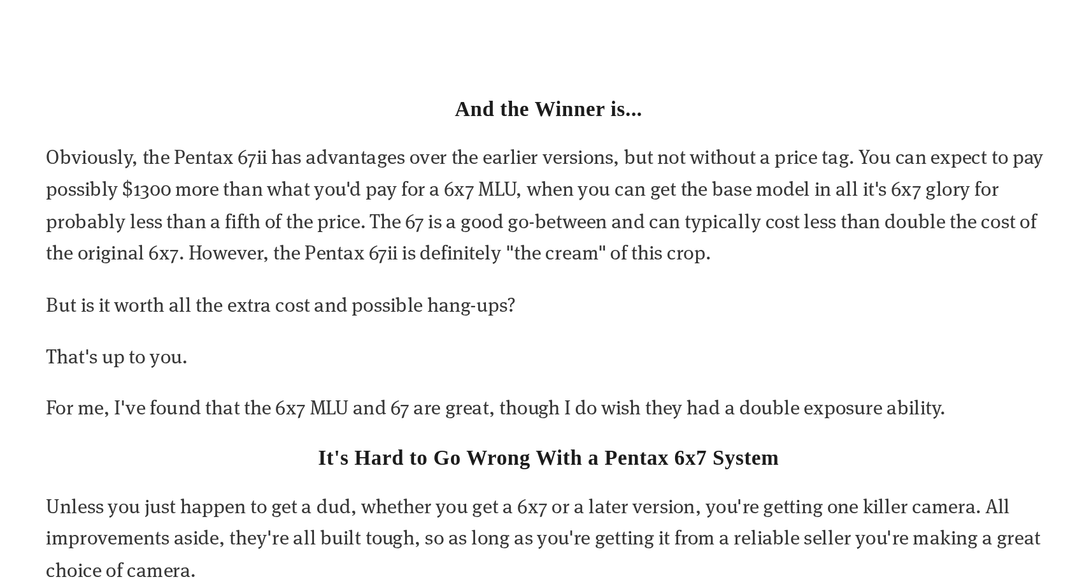
click at [352, 314] on p "Obviously, the Pentax 67ii has advantages over the earlier versions, but not wi…" at bounding box center [545, 353] width 612 height 78
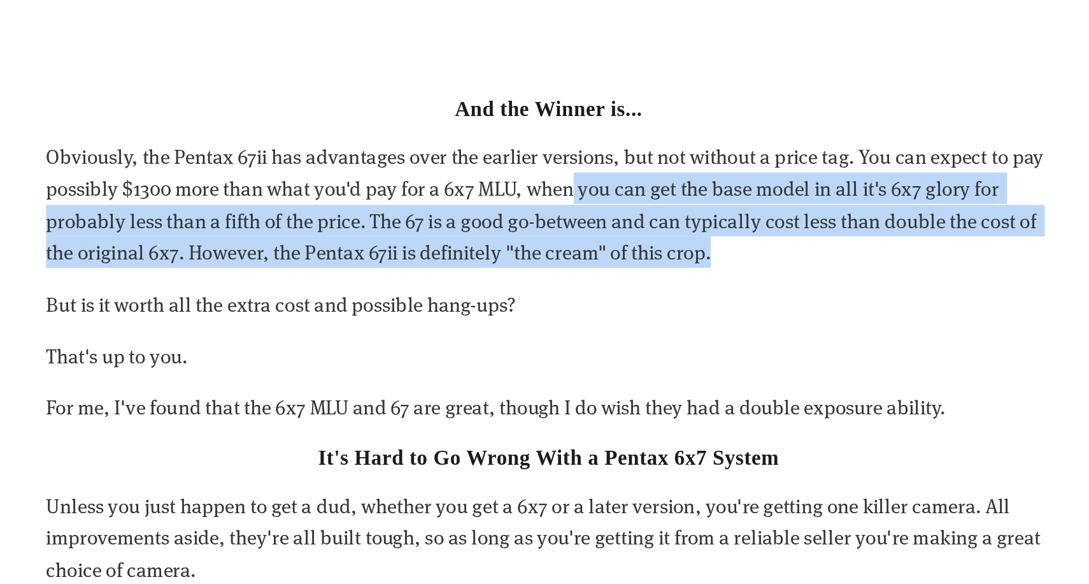
drag, startPoint x: 425, startPoint y: 103, endPoint x: 526, endPoint y: 127, distance: 104.1
click at [526, 314] on p "Obviously, the Pentax 67ii has advantages over the earlier versions, but not wi…" at bounding box center [545, 353] width 612 height 78
click at [263, 314] on p "Obviously, the Pentax 67ii has advantages over the earlier versions, but not wi…" at bounding box center [545, 353] width 612 height 78
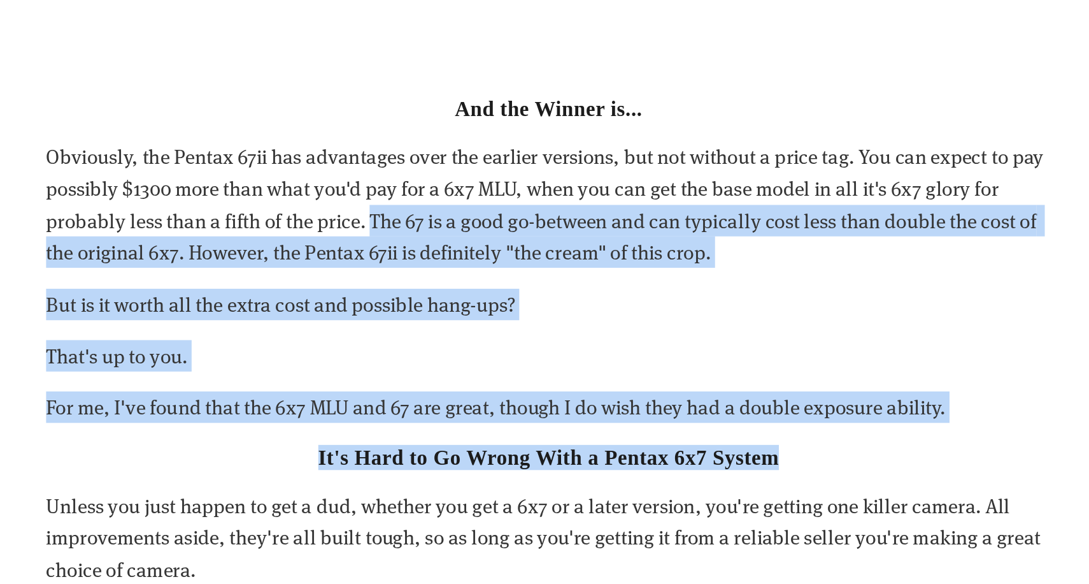
drag, startPoint x: 405, startPoint y: 120, endPoint x: 533, endPoint y: 246, distance: 179.3
click at [533, 255] on div "And the Winner is... Obviously, the Pentax 67ii has advantages over the earlier…" at bounding box center [545, 501] width 612 height 493
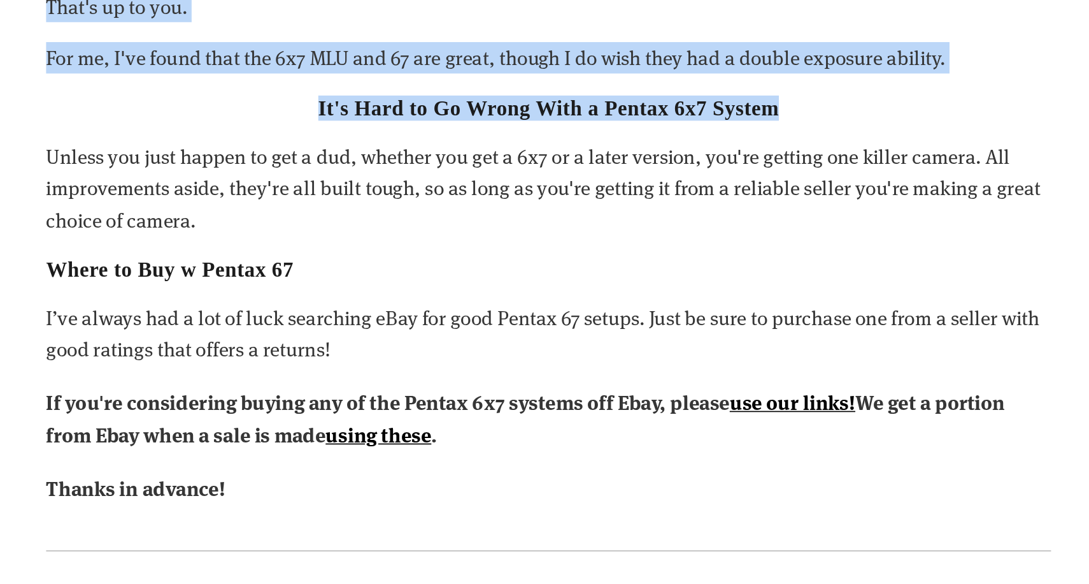
scroll to position [5497, 0]
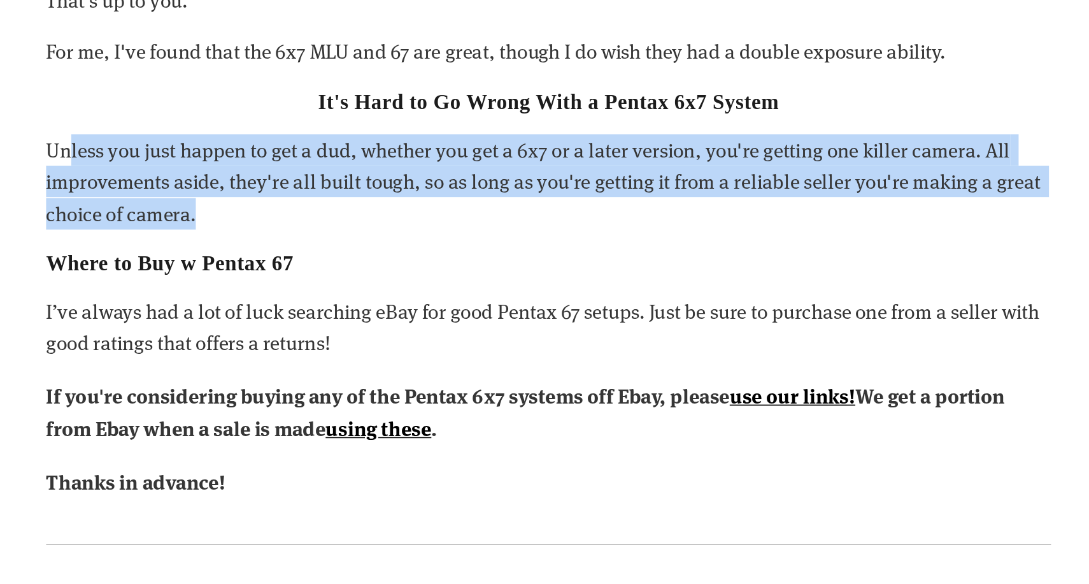
drag, startPoint x: 192, startPoint y: 78, endPoint x: 268, endPoint y: 99, distance: 79.5
click at [268, 310] on p "Unless you just happen to get a dud, whether you get a 6x7 or a later version, …" at bounding box center [545, 339] width 612 height 58
click at [239, 310] on p "Unless you just happen to get a dud, whether you get a 6x7 or a later version, …" at bounding box center [545, 339] width 612 height 58
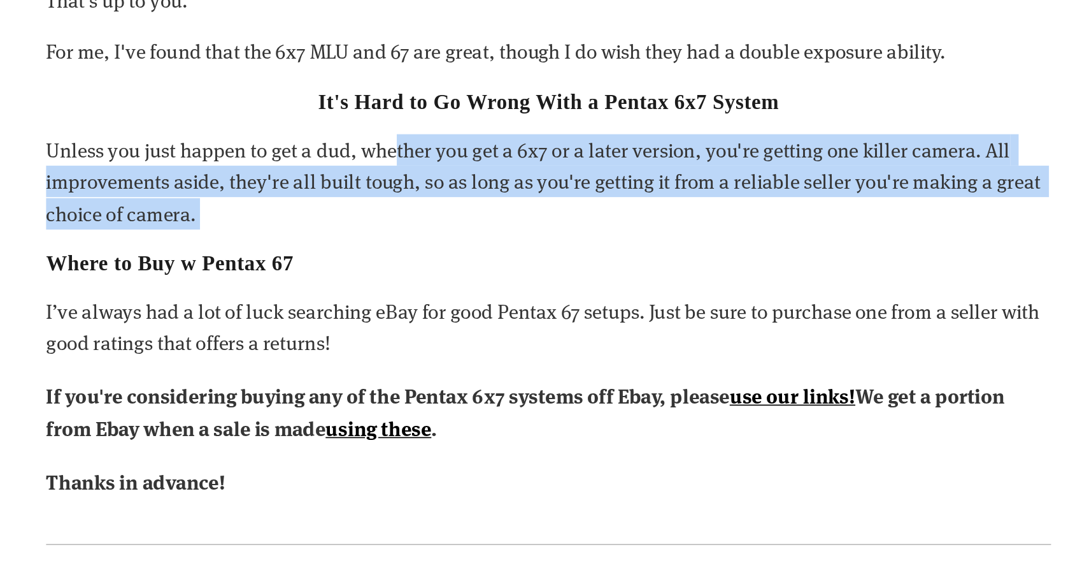
drag, startPoint x: 238, startPoint y: 63, endPoint x: 460, endPoint y: 113, distance: 227.3
click at [460, 113] on div "And the Winner is... Obviously, the Pentax 67ii has advantages over the earlier…" at bounding box center [545, 285] width 612 height 493
click at [239, 310] on p "Unless you just happen to get a dud, whether you get a 6x7 or a later version, …" at bounding box center [545, 339] width 612 height 58
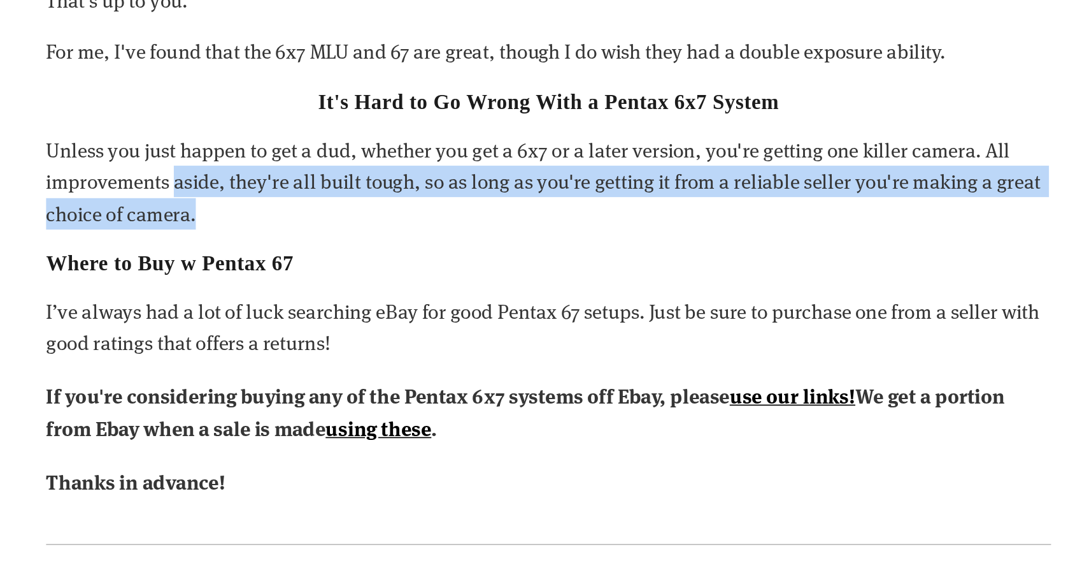
drag, startPoint x: 105, startPoint y: 78, endPoint x: 361, endPoint y: 103, distance: 256.7
click at [361, 310] on p "Unless you just happen to get a dud, whether you get a 6x7 or a later version, …" at bounding box center [545, 339] width 612 height 58
drag, startPoint x: 203, startPoint y: 145, endPoint x: 269, endPoint y: 185, distance: 77.7
click at [269, 185] on div "And the Winner is... Obviously, the Pentax 67ii has advantages over the earlier…" at bounding box center [545, 285] width 612 height 493
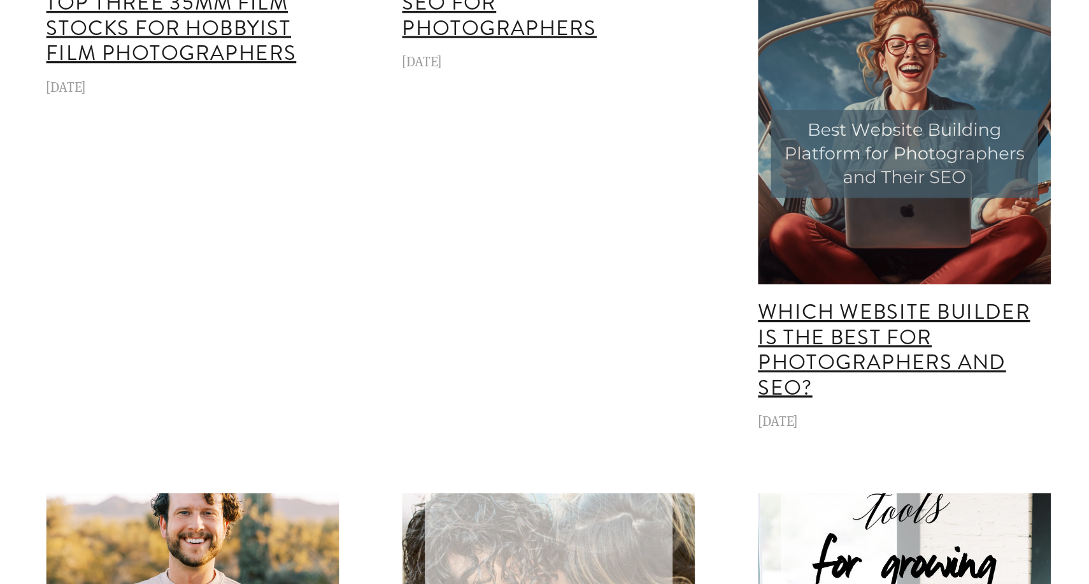
scroll to position [7362, 0]
